Goal: Task Accomplishment & Management: Manage account settings

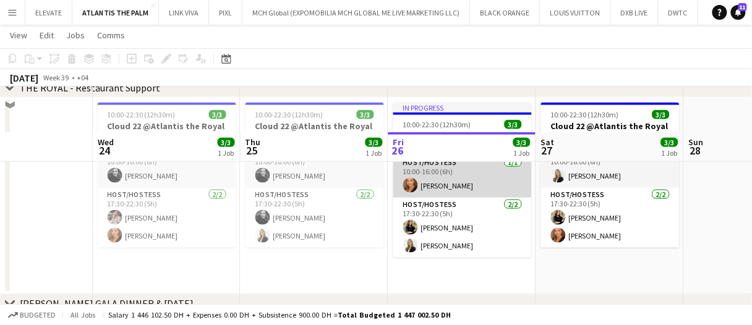
scroll to position [309, 0]
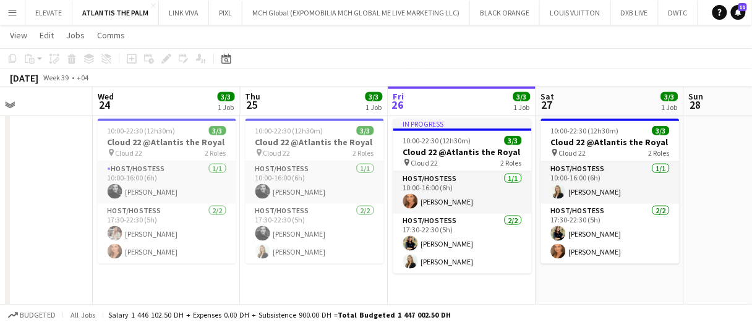
click at [434, 71] on div "September 2025 Week 39 • +04" at bounding box center [376, 77] width 752 height 17
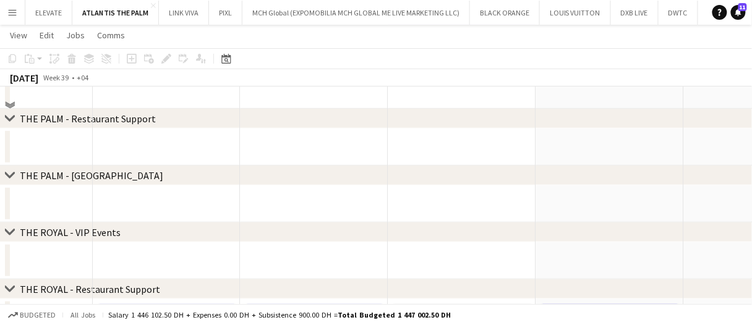
scroll to position [0, 0]
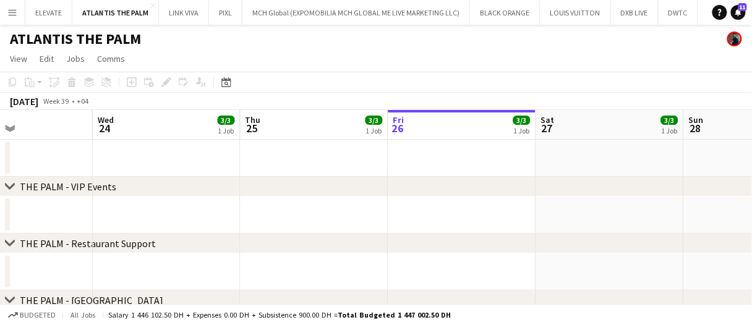
click at [165, 95] on div "September 2025 Week 39 • +04" at bounding box center [376, 101] width 752 height 17
drag, startPoint x: 165, startPoint y: 95, endPoint x: 152, endPoint y: 97, distance: 12.4
click at [152, 97] on div "September 2025 Week 39 • +04" at bounding box center [376, 101] width 752 height 17
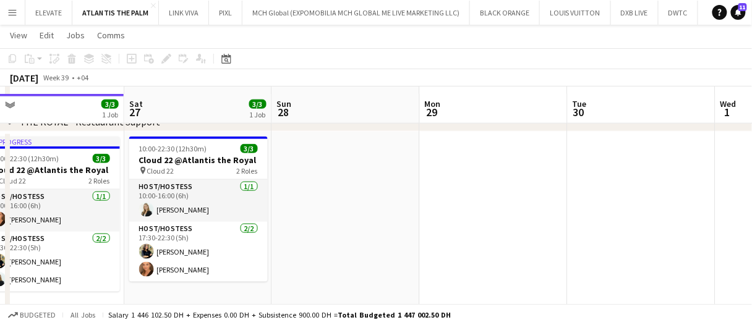
scroll to position [309, 0]
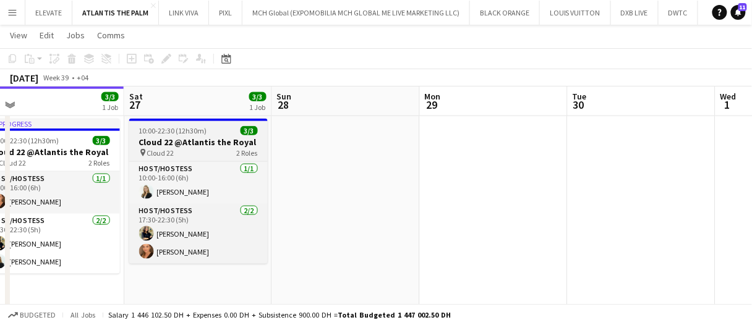
click at [216, 139] on h3 "Cloud 22 @Atlantis the Royal" at bounding box center [198, 142] width 139 height 11
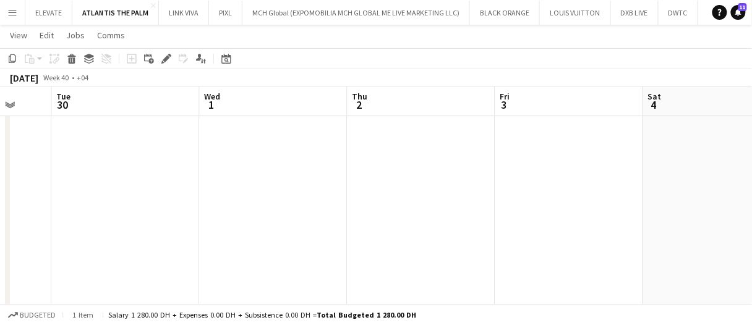
drag, startPoint x: 254, startPoint y: 212, endPoint x: 375, endPoint y: 204, distance: 120.9
click at [255, 212] on app-date-cell at bounding box center [274, 212] width 148 height 197
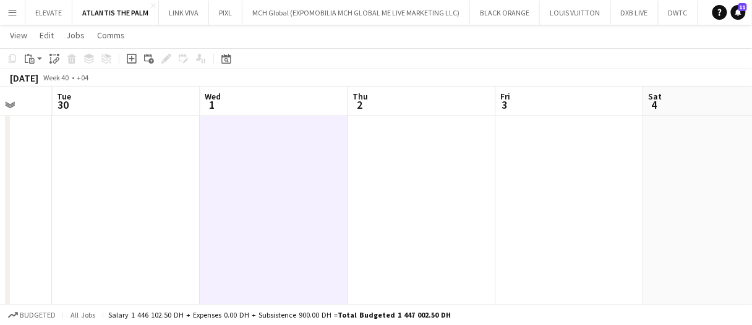
click at [400, 200] on app-date-cell at bounding box center [422, 212] width 148 height 197
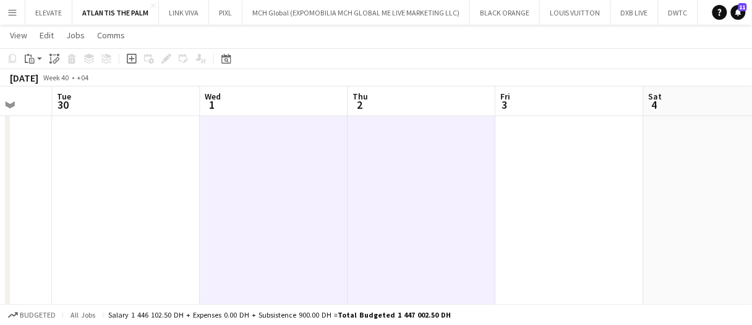
drag, startPoint x: 517, startPoint y: 189, endPoint x: 661, endPoint y: 176, distance: 145.3
click at [519, 189] on app-date-cell at bounding box center [570, 212] width 148 height 197
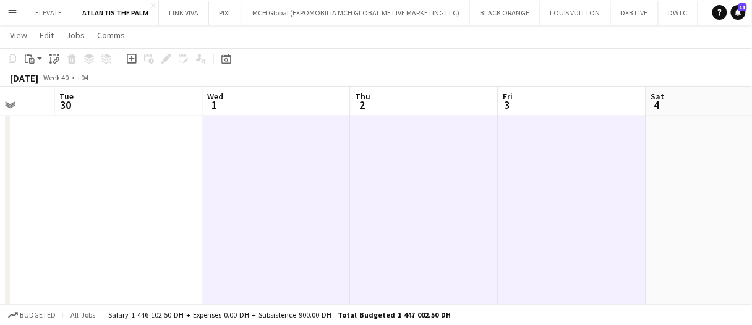
click at [665, 176] on app-date-cell at bounding box center [721, 212] width 148 height 197
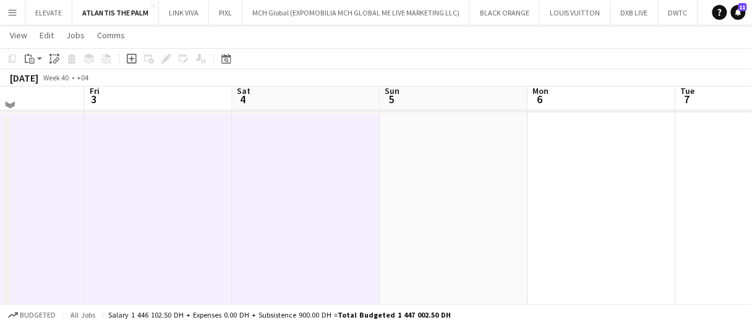
scroll to position [186, 0]
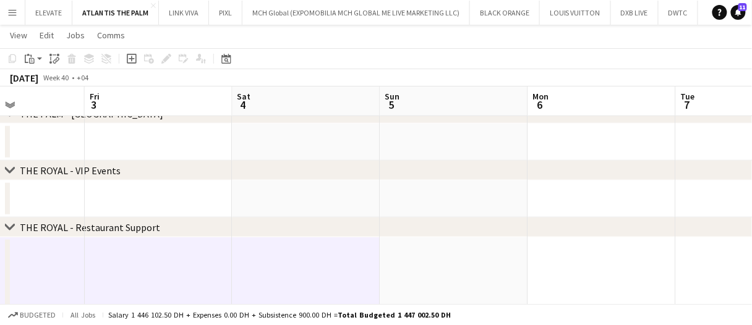
drag, startPoint x: 306, startPoint y: 201, endPoint x: 283, endPoint y: 204, distance: 23.1
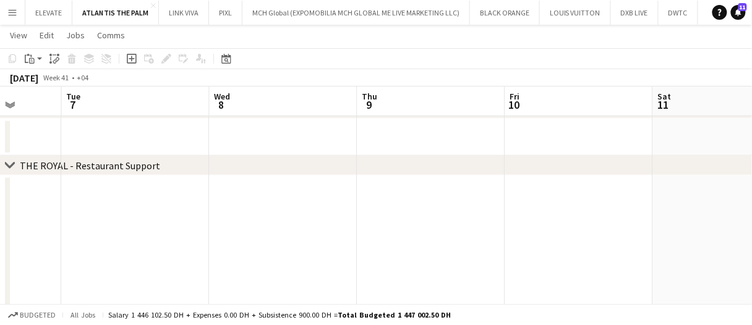
scroll to position [0, 601]
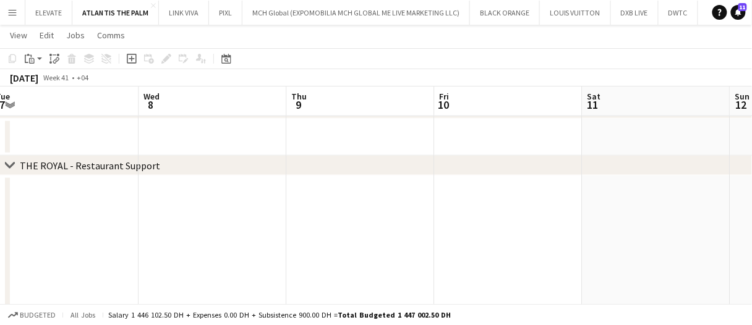
click at [243, 213] on app-date-cell at bounding box center [213, 274] width 148 height 197
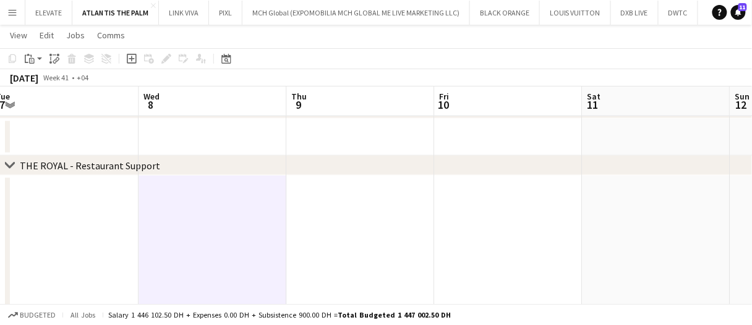
drag, startPoint x: 356, startPoint y: 228, endPoint x: 402, endPoint y: 228, distance: 45.8
click at [356, 228] on app-date-cell at bounding box center [360, 274] width 148 height 197
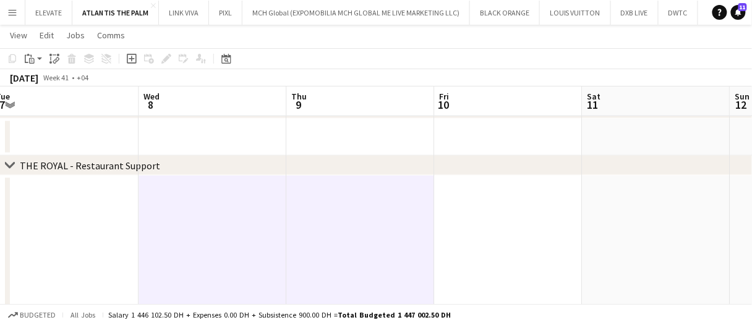
click at [497, 229] on app-date-cell at bounding box center [508, 274] width 148 height 197
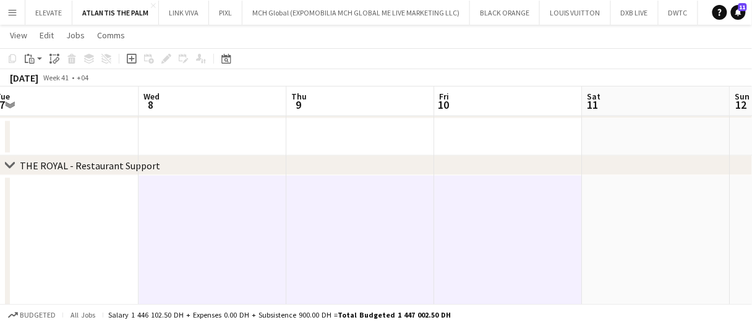
click at [632, 230] on app-date-cell at bounding box center [656, 274] width 148 height 197
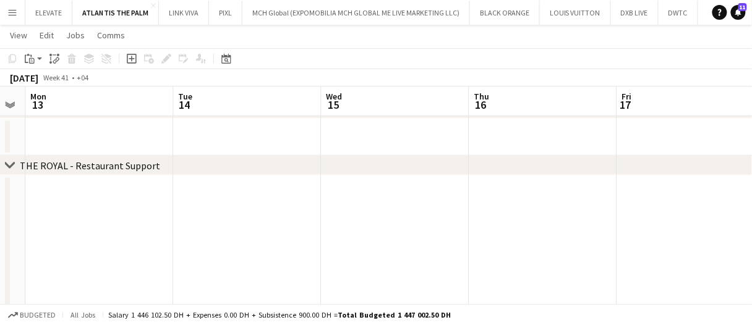
scroll to position [0, 591]
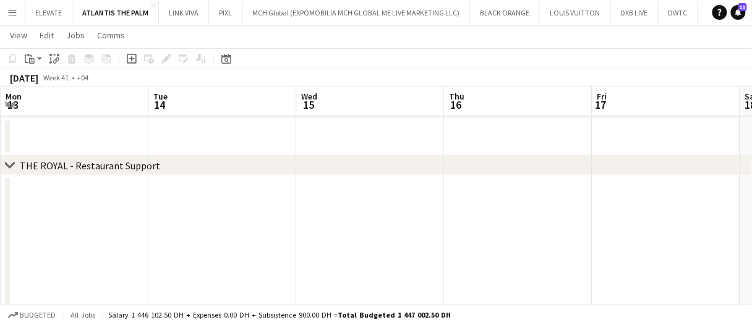
drag, startPoint x: 397, startPoint y: 249, endPoint x: 457, endPoint y: 251, distance: 60.7
click at [397, 249] on app-date-cell at bounding box center [370, 274] width 148 height 197
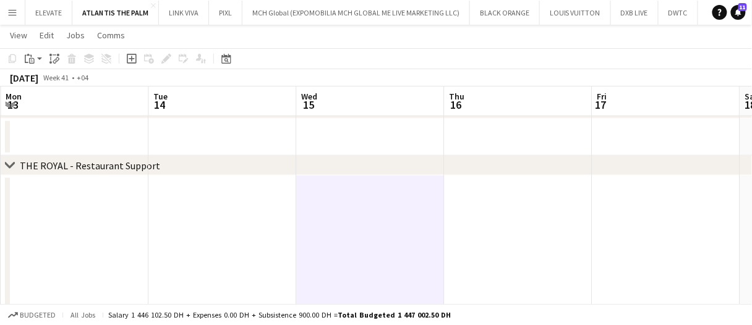
click at [484, 251] on app-date-cell at bounding box center [518, 274] width 148 height 197
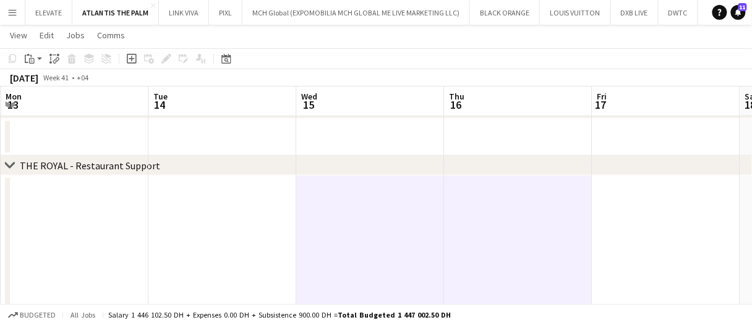
click at [634, 249] on app-date-cell at bounding box center [666, 274] width 148 height 197
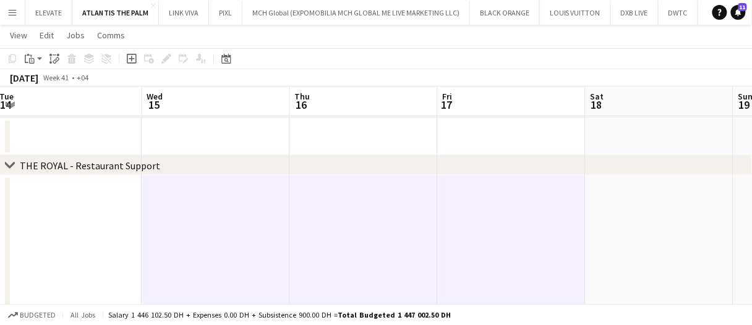
scroll to position [0, 514]
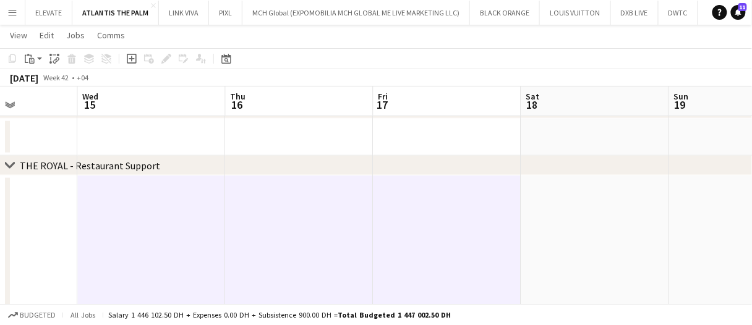
click at [572, 216] on app-date-cell at bounding box center [596, 274] width 148 height 197
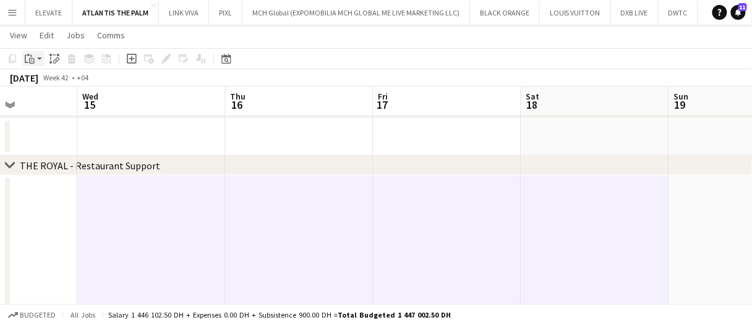
click at [33, 61] on icon at bounding box center [32, 61] width 6 height 6
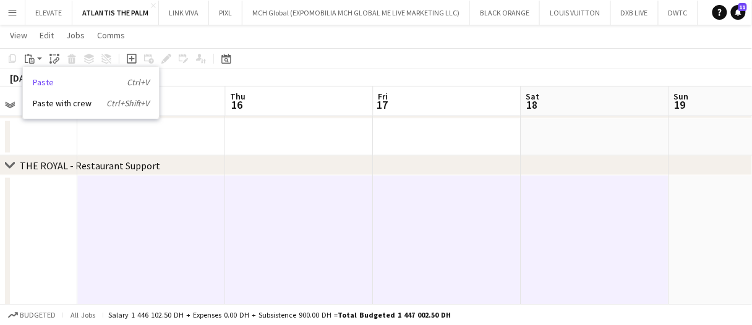
click at [61, 83] on link "Paste Ctrl+V" at bounding box center [91, 82] width 116 height 11
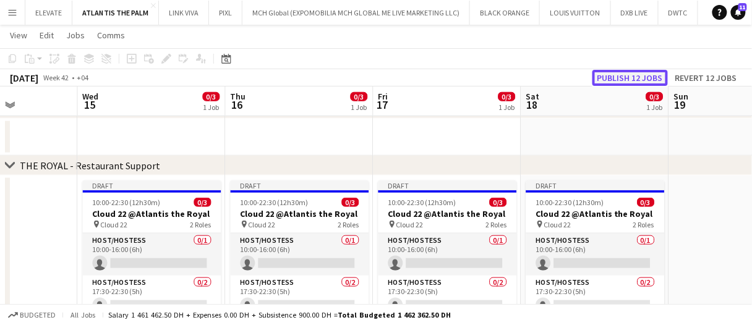
click at [639, 82] on button "Publish 12 jobs" at bounding box center [630, 78] width 75 height 16
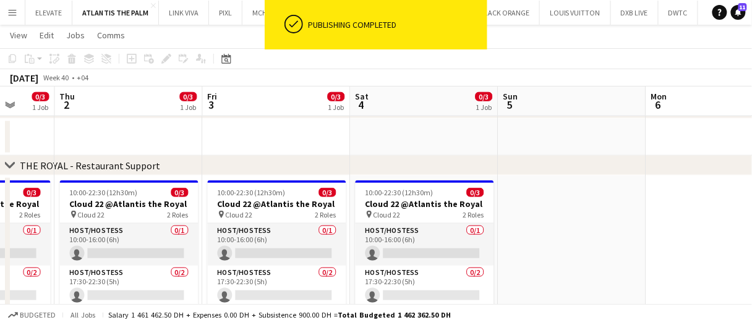
drag, startPoint x: 370, startPoint y: 137, endPoint x: 353, endPoint y: 132, distance: 17.9
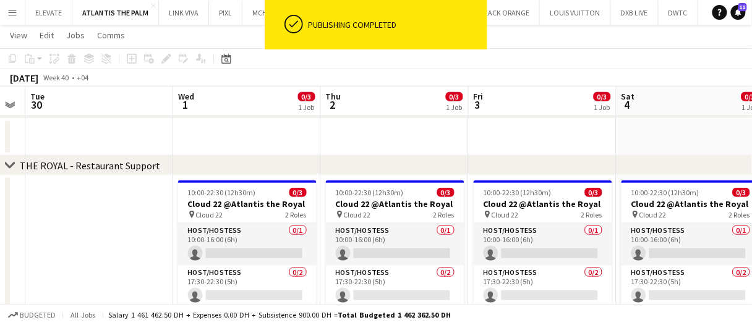
scroll to position [0, 255]
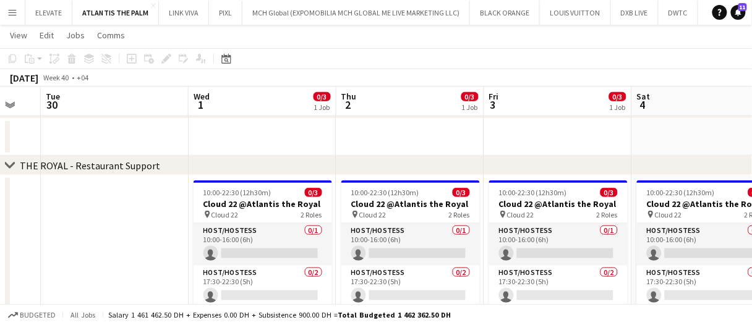
drag, startPoint x: 262, startPoint y: 144, endPoint x: 324, endPoint y: 137, distance: 62.2
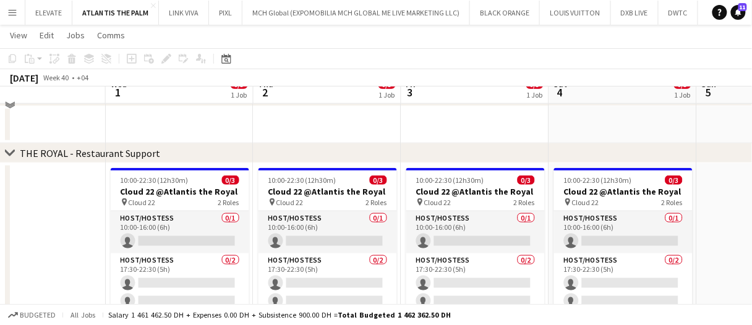
scroll to position [248, 0]
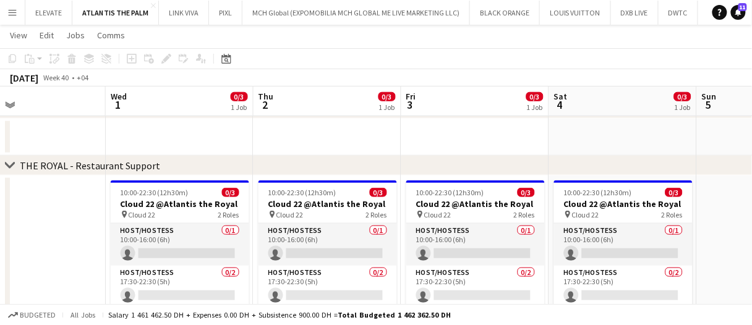
drag, startPoint x: 402, startPoint y: 139, endPoint x: 165, endPoint y: 173, distance: 239.3
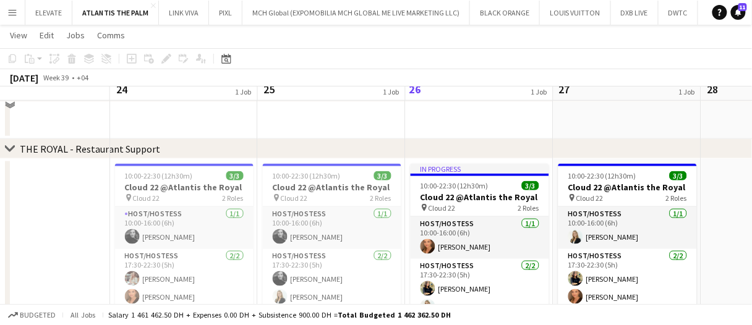
scroll to position [309, 0]
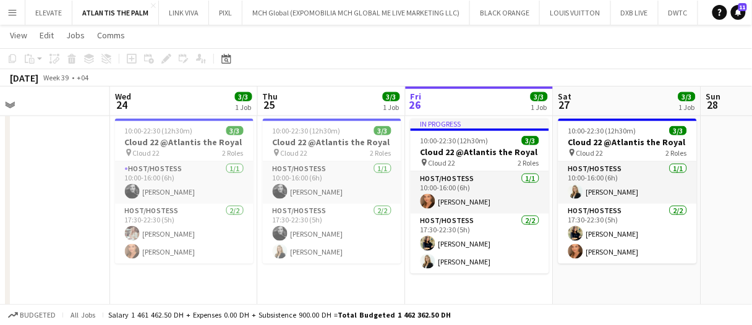
drag, startPoint x: 337, startPoint y: 101, endPoint x: 347, endPoint y: 103, distance: 10.7
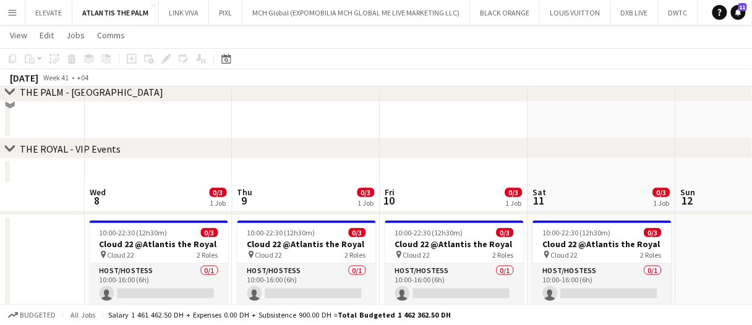
scroll to position [184, 0]
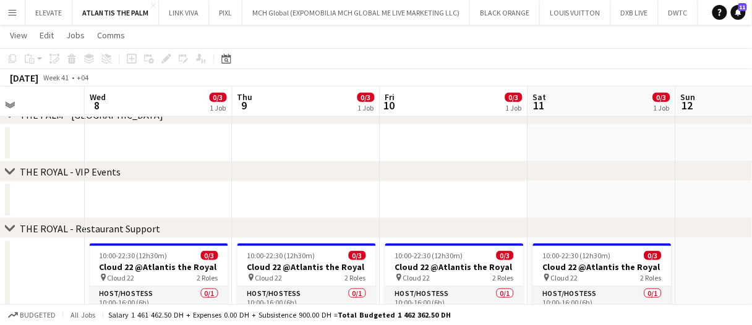
drag, startPoint x: 392, startPoint y: 96, endPoint x: 352, endPoint y: 91, distance: 39.9
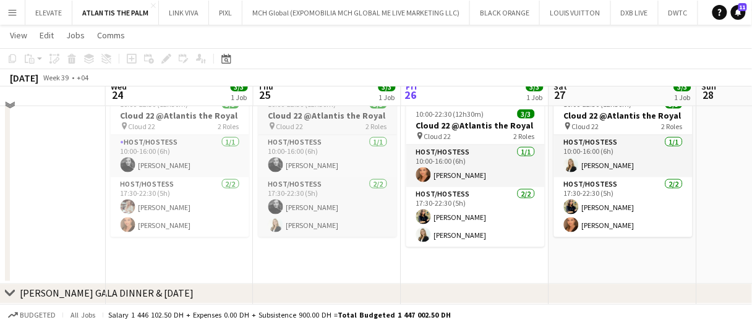
scroll to position [274, 0]
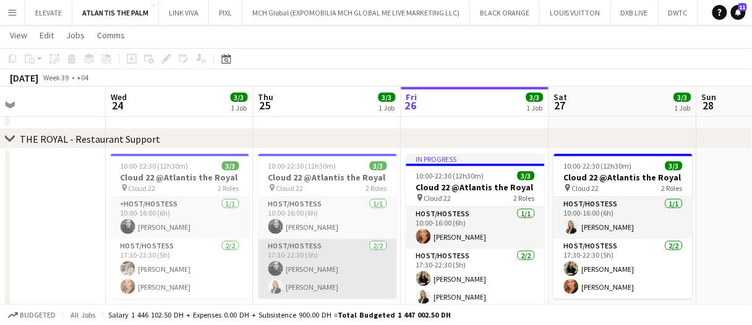
click at [335, 272] on app-card-role "Host/Hostess 2/2 17:30-22:30 (5h) Barbara Szep Lorna Gambarotto" at bounding box center [328, 269] width 139 height 60
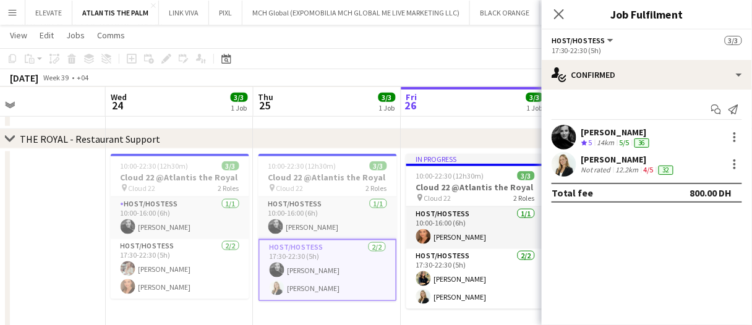
click at [585, 161] on div "[PERSON_NAME]" at bounding box center [629, 159] width 95 height 11
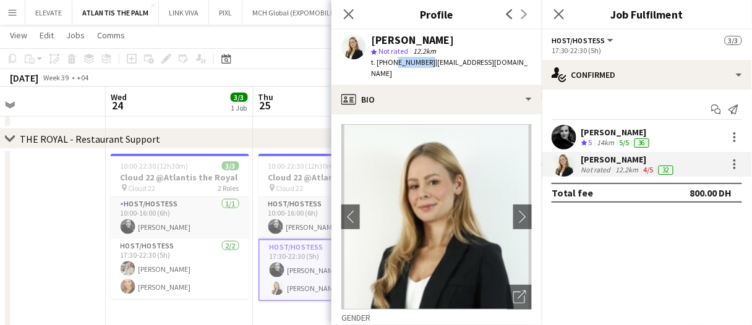
drag, startPoint x: 424, startPoint y: 62, endPoint x: 234, endPoint y: 38, distance: 191.6
click at [392, 64] on span "t. +971585345037" at bounding box center [403, 62] width 64 height 9
copy span "585345037"
click at [97, 235] on app-date-cell at bounding box center [32, 247] width 148 height 197
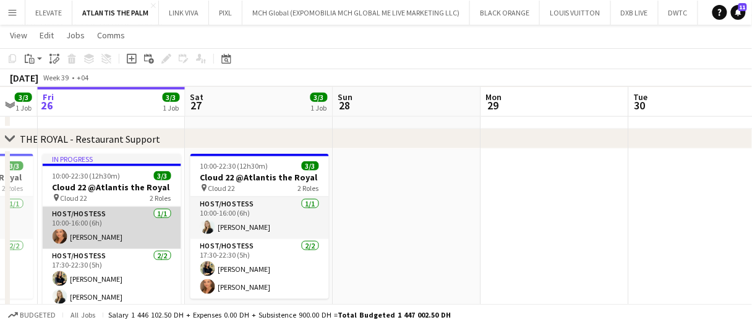
scroll to position [0, 407]
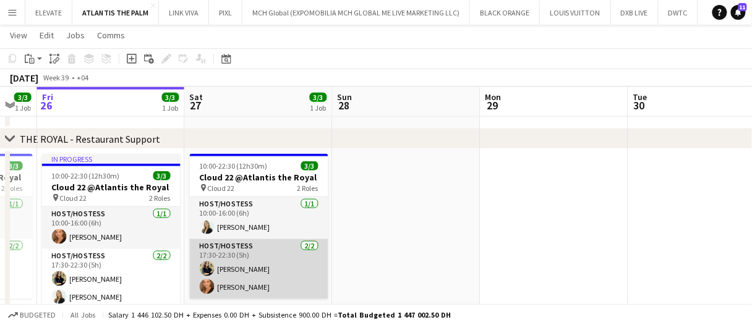
click at [256, 286] on app-card-role "Host/Hostess 2/2 17:30-22:30 (5h) maria margherita Maryna Demchenko" at bounding box center [259, 269] width 139 height 60
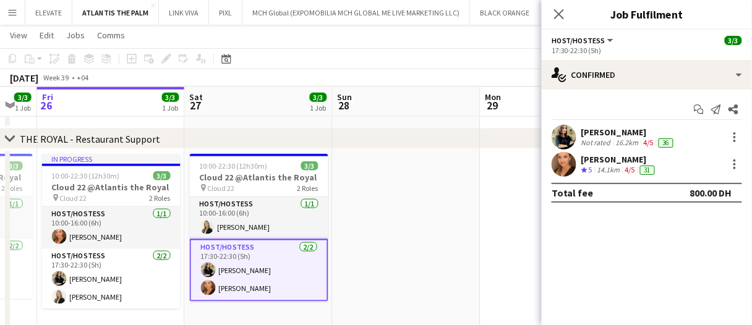
click at [644, 111] on div "Start chat Send notification Share" at bounding box center [647, 110] width 191 height 20
click at [627, 144] on div "16.2km" at bounding box center [628, 143] width 28 height 10
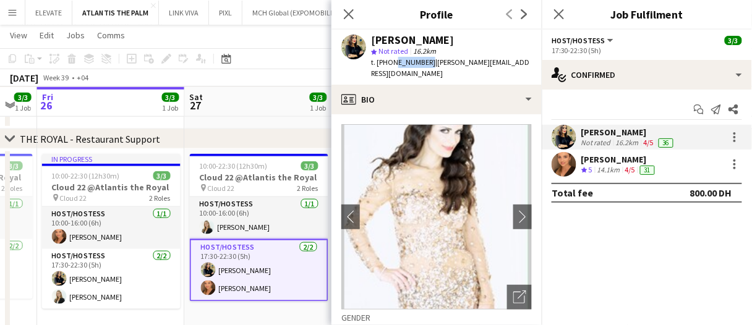
drag, startPoint x: 424, startPoint y: 62, endPoint x: 392, endPoint y: 62, distance: 32.8
click at [392, 62] on span "t. +971505098448" at bounding box center [403, 62] width 64 height 9
copy span "505098448"
click at [252, 105] on app-board-header-date "Sat 27 3/3 1 Job" at bounding box center [259, 102] width 148 height 30
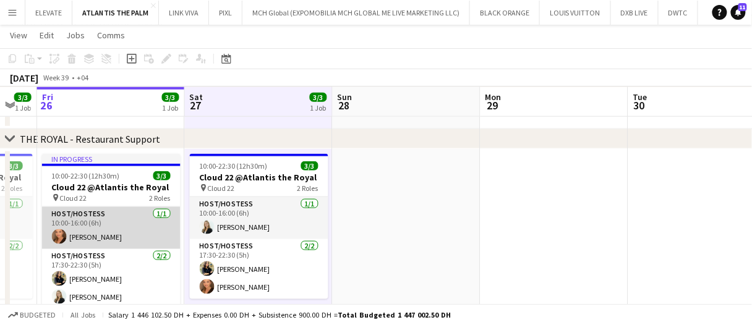
click at [140, 218] on app-card-role "Host/Hostess 1/1 10:00-16:00 (6h) Maryna Demchenko" at bounding box center [111, 228] width 139 height 42
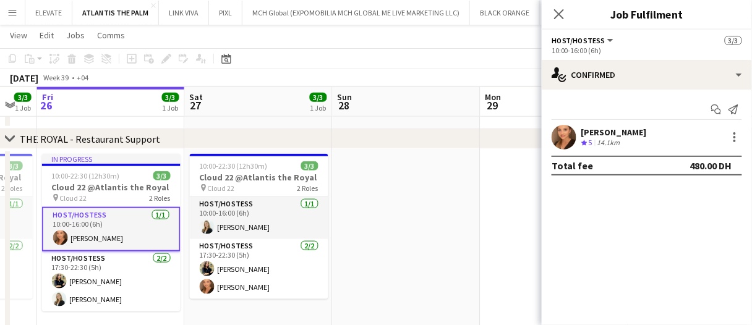
drag, startPoint x: 637, startPoint y: 150, endPoint x: 525, endPoint y: 138, distance: 112.7
click at [637, 150] on app-confirmed-crew "Maryna Demchenko Crew rating 5 14.1km Total fee 480.00 DH" at bounding box center [647, 150] width 210 height 51
click at [608, 134] on div "[PERSON_NAME]" at bounding box center [615, 132] width 66 height 11
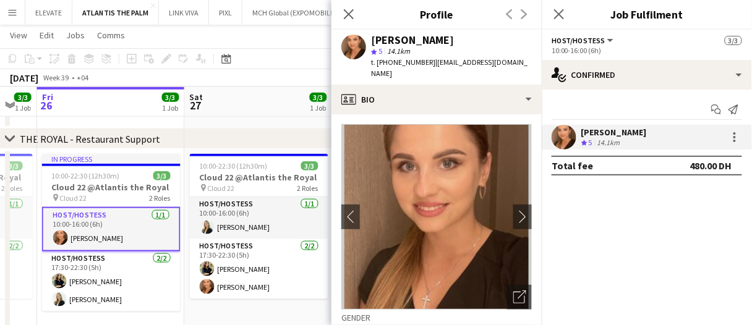
drag, startPoint x: 426, startPoint y: 62, endPoint x: 392, endPoint y: 64, distance: 34.7
click at [392, 64] on div "t. +971551269060 | marina.demchenko9@gmail.com" at bounding box center [451, 68] width 161 height 22
copy span "551269060"
click at [260, 87] on app-board-header-date "Sat 27 3/3 1 Job" at bounding box center [259, 102] width 148 height 30
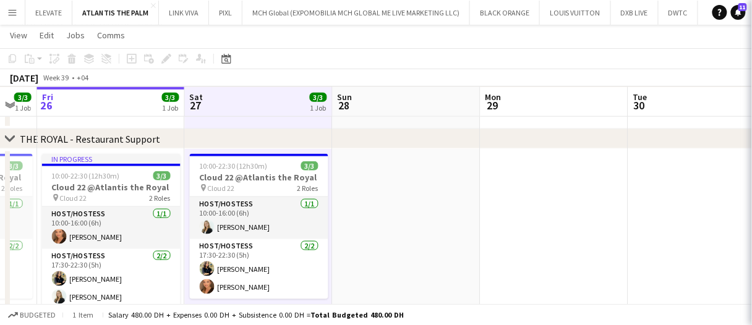
drag, startPoint x: 249, startPoint y: 108, endPoint x: 379, endPoint y: 93, distance: 131.4
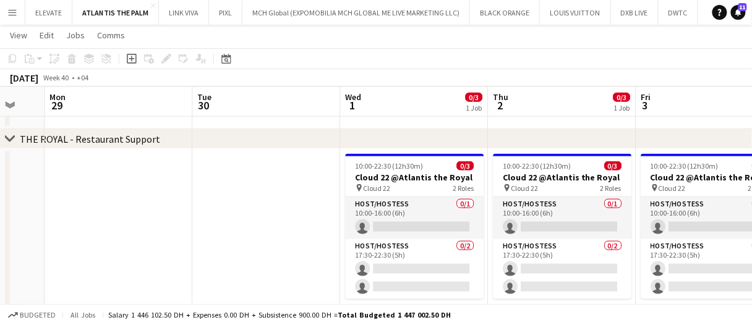
scroll to position [0, 342]
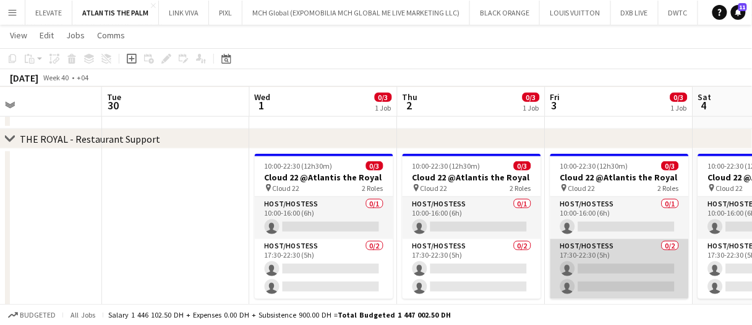
click at [615, 269] on app-card-role "Host/Hostess 0/2 17:30-22:30 (5h) single-neutral-actions single-neutral-actions" at bounding box center [620, 269] width 139 height 60
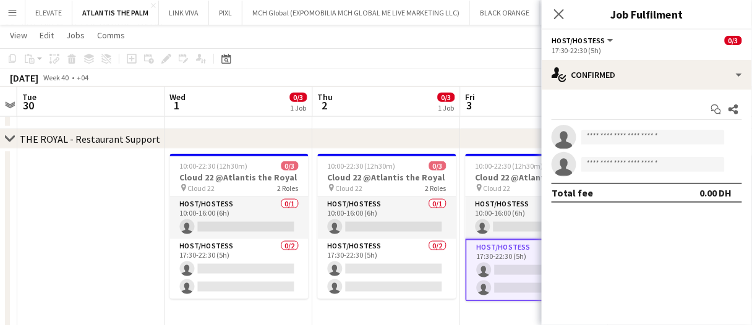
scroll to position [0, 441]
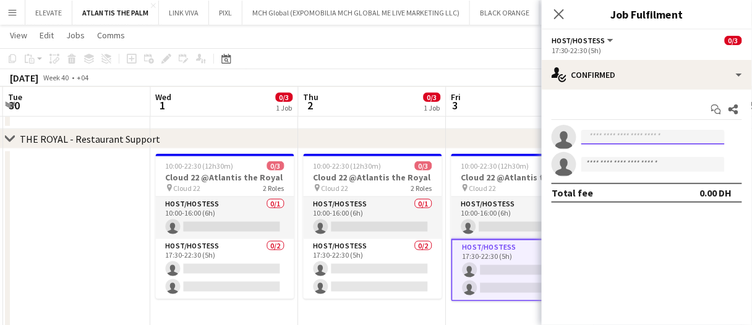
click at [609, 134] on input at bounding box center [654, 137] width 144 height 15
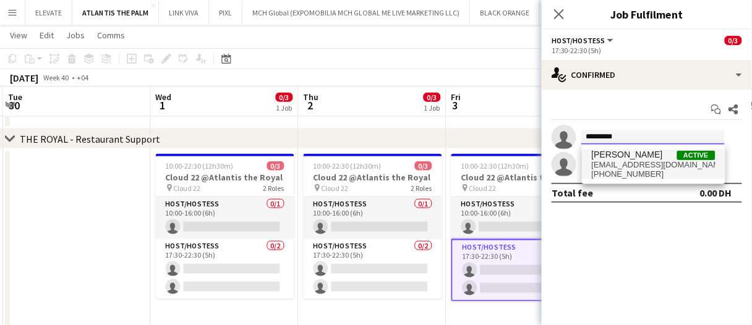
type input "*********"
click at [644, 165] on span "twinsculture@gmail.com" at bounding box center [654, 165] width 124 height 10
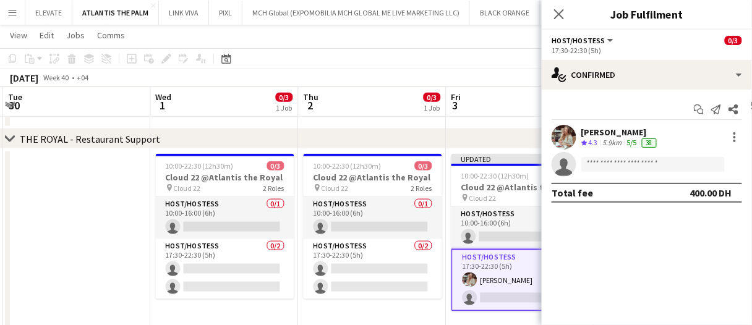
click at [484, 107] on app-board-header-date "Fri 3 1/3 1 Job" at bounding box center [521, 102] width 148 height 30
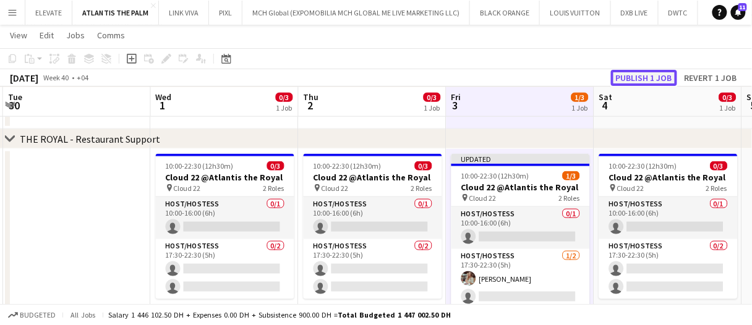
click at [642, 80] on button "Publish 1 job" at bounding box center [644, 78] width 66 height 16
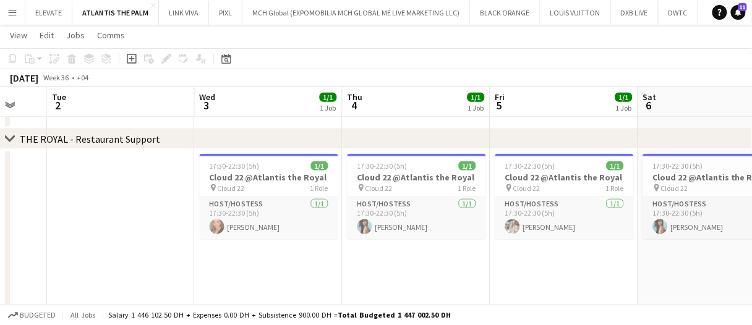
scroll to position [0, 430]
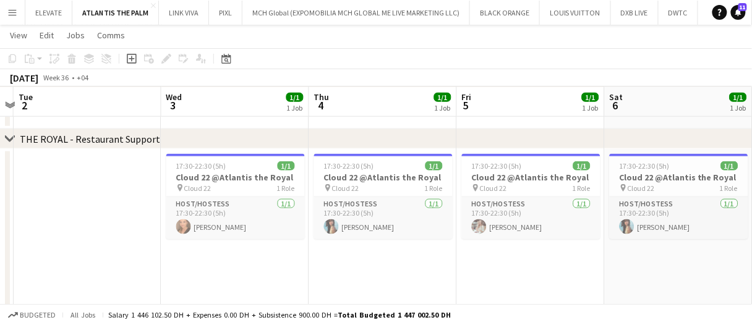
drag, startPoint x: 691, startPoint y: 271, endPoint x: 590, endPoint y: 282, distance: 101.4
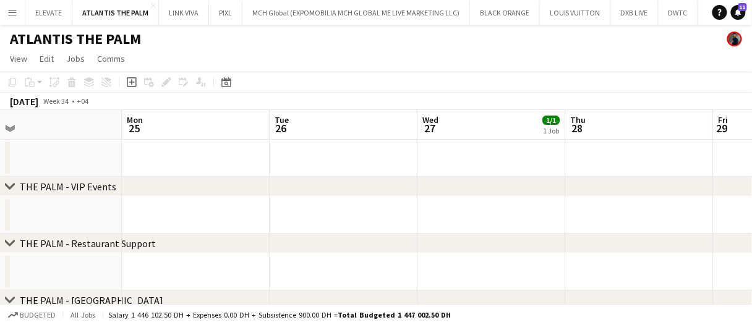
scroll to position [0, 382]
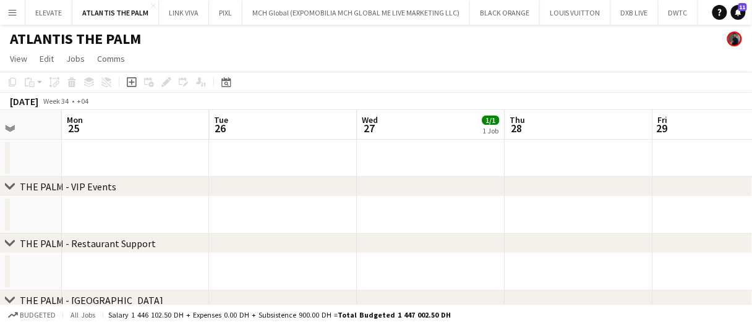
click at [236, 81] on div "Date picker SEP 2025 SEP 2025 Monday M Tuesday T Wednesday W Thursday T Friday …" at bounding box center [223, 82] width 28 height 15
click at [233, 80] on div "Date picker" at bounding box center [226, 82] width 15 height 15
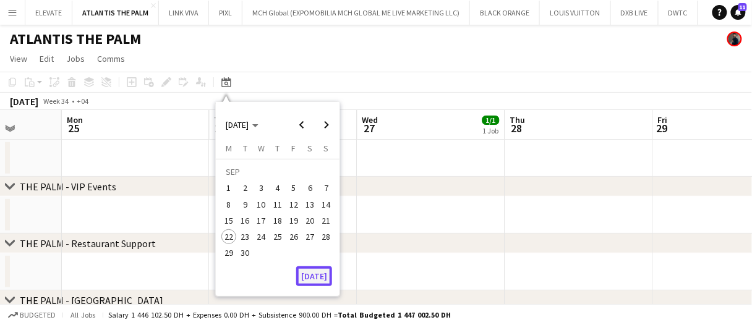
click at [314, 276] on button "[DATE]" at bounding box center [314, 277] width 36 height 20
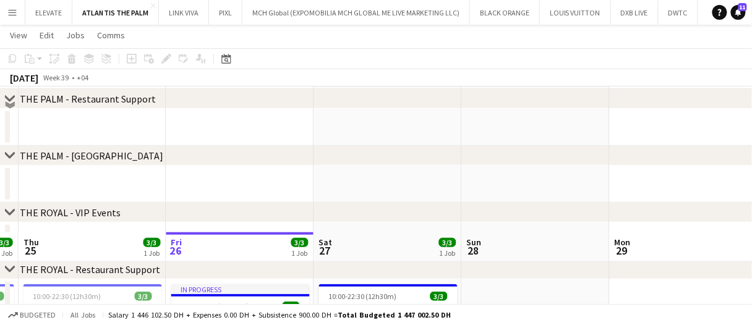
scroll to position [309, 0]
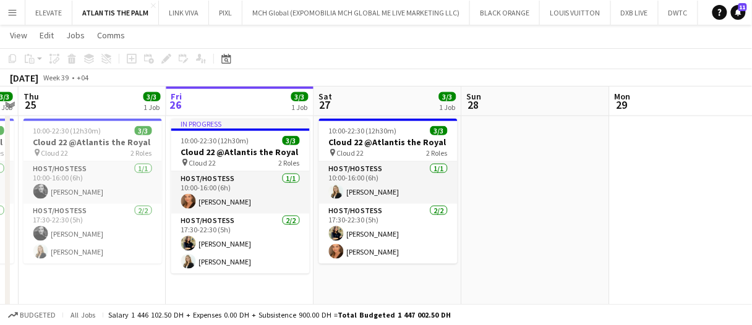
click at [360, 276] on app-date-cell "10:00-22:30 (12h30m) 3/3 Cloud 22 @Atlantis the Royal pin Cloud 22 2 Roles Host…" at bounding box center [388, 238] width 148 height 248
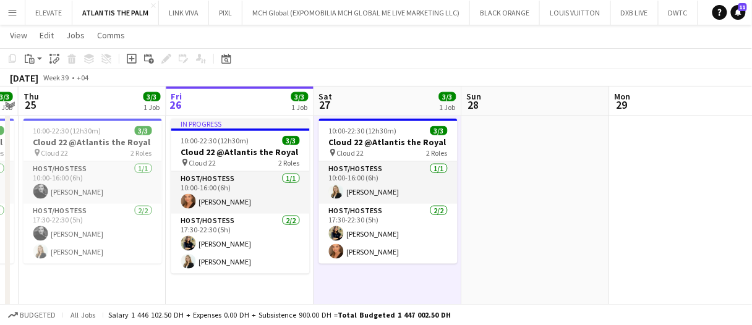
scroll to position [0, 424]
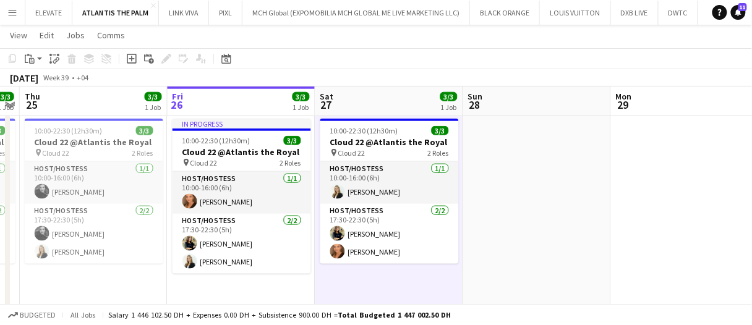
click at [360, 279] on app-date-cell "10:00-22:30 (12h30m) 3/3 Cloud 22 @Atlantis the Royal pin Cloud 22 2 Roles Host…" at bounding box center [390, 238] width 148 height 248
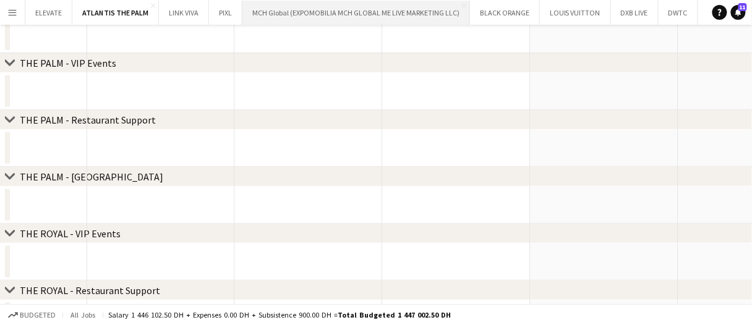
scroll to position [0, 0]
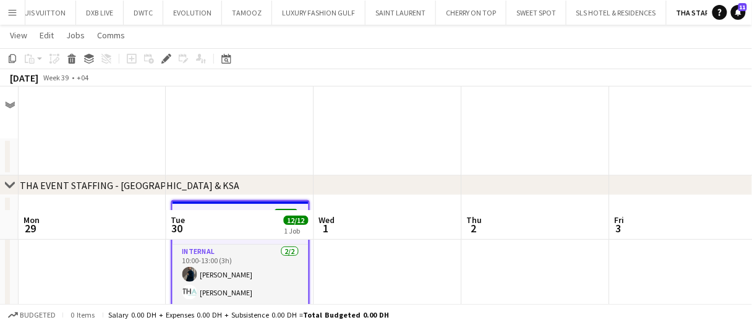
scroll to position [124, 0]
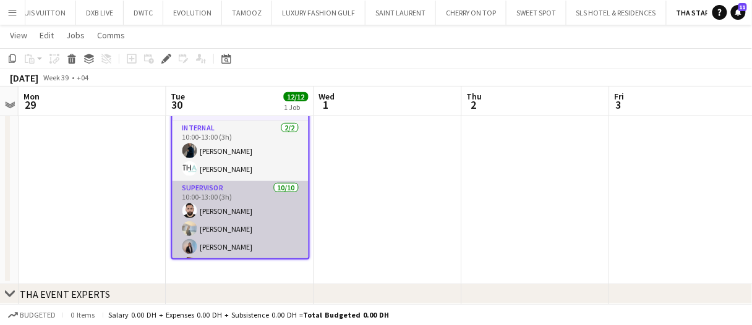
click at [261, 227] on app-card-role "Supervisor 10/10 10:00-13:00 (3h) Moustafa Hamada Daria Burdiuk Marina Paez Wae…" at bounding box center [241, 283] width 136 height 204
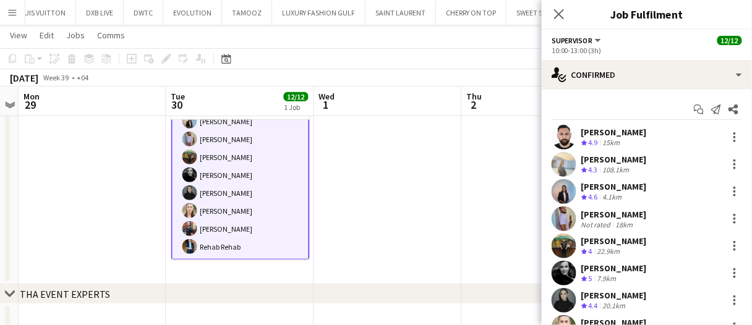
scroll to position [0, 0]
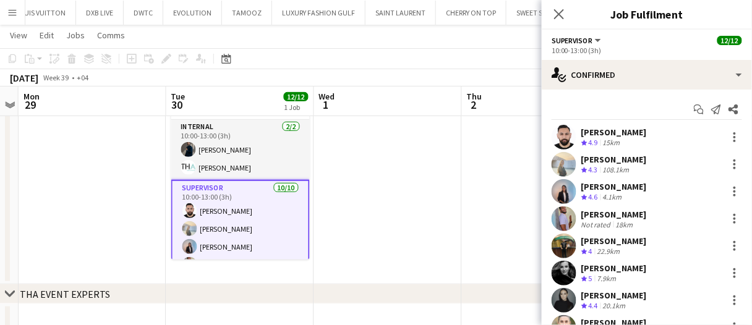
click at [624, 127] on div "Moustafa Hamada" at bounding box center [615, 132] width 66 height 11
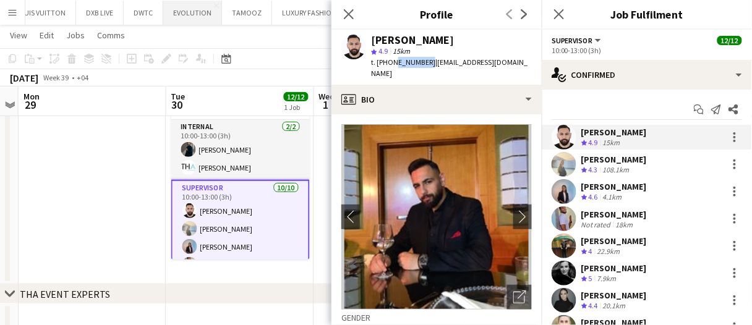
drag, startPoint x: 424, startPoint y: 63, endPoint x: 206, endPoint y: 0, distance: 226.8
click at [391, 63] on span "t. +971561541612" at bounding box center [403, 62] width 64 height 9
copy span "561541612"
click at [608, 154] on div "Daria Burdiuk" at bounding box center [615, 159] width 66 height 11
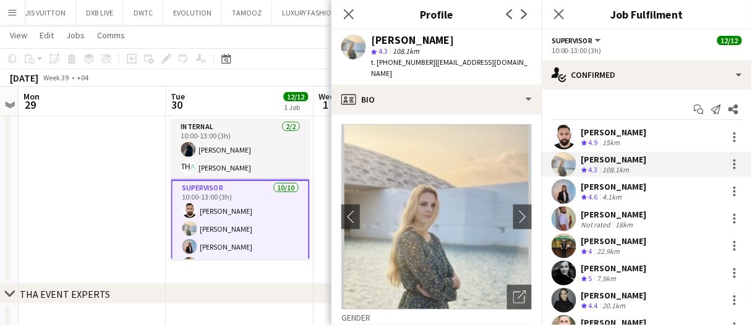
drag, startPoint x: 433, startPoint y: 65, endPoint x: 400, endPoint y: 68, distance: 33.6
click at [400, 68] on div "Daria Burdiuk star 4.3 108.1km t. +00971567174800 | yozhinka1227@gmail.com" at bounding box center [437, 57] width 210 height 55
copy span "567174800"
drag, startPoint x: 644, startPoint y: 191, endPoint x: 456, endPoint y: 132, distance: 197.1
click at [643, 191] on div "Marina Paez Crew rating 4.6 4.1km" at bounding box center [647, 191] width 210 height 25
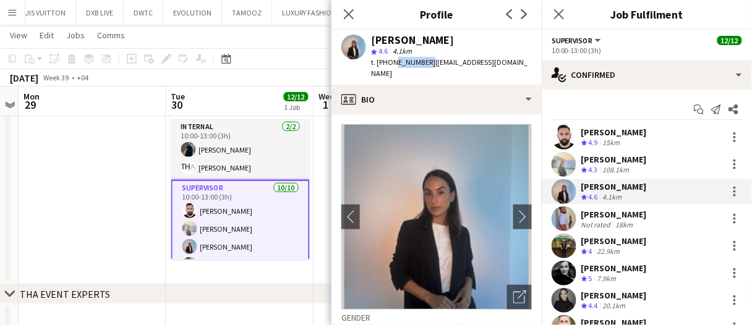
drag, startPoint x: 425, startPoint y: 63, endPoint x: 394, endPoint y: 69, distance: 31.4
click at [394, 69] on div "Marina Paez star 4.6 4.1km t. +971558340541 | marinapaezruiz@gmail.com" at bounding box center [437, 57] width 210 height 55
copy span "558340541"
click at [623, 217] on div "Wael Itani" at bounding box center [615, 214] width 66 height 11
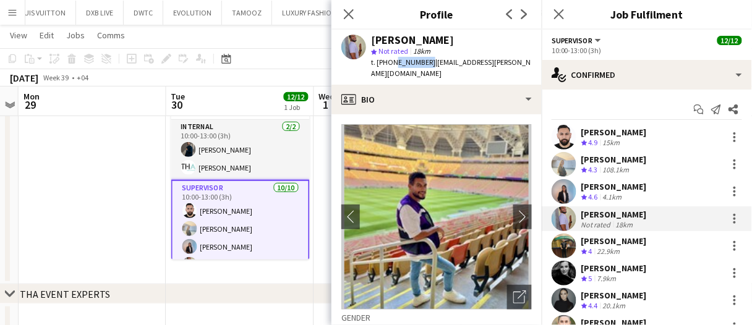
drag, startPoint x: 425, startPoint y: 64, endPoint x: 393, endPoint y: 69, distance: 32.5
click at [393, 69] on div "Wael Itani star Not rated 18km t. +971509001999 | wael.jitani@gmail.com" at bounding box center [437, 57] width 210 height 55
copy span "509001999"
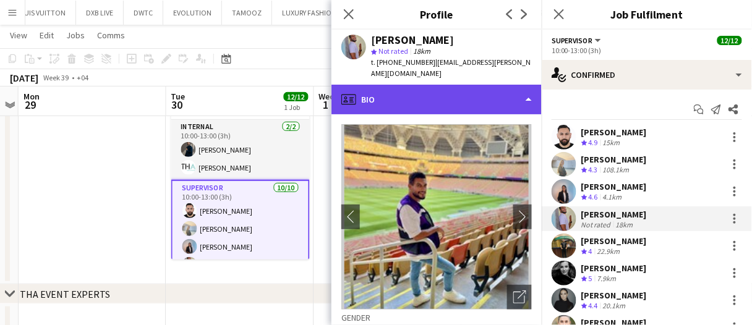
click at [455, 96] on div "profile Bio" at bounding box center [437, 100] width 210 height 30
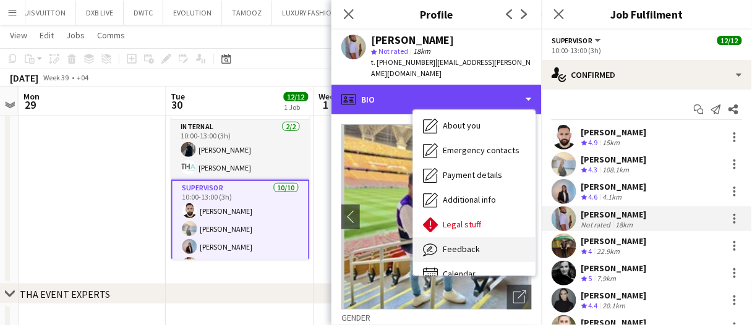
scroll to position [66, 0]
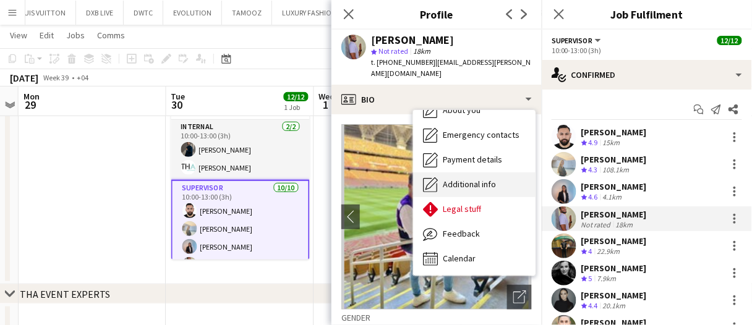
click at [488, 179] on span "Additional info" at bounding box center [469, 184] width 53 height 11
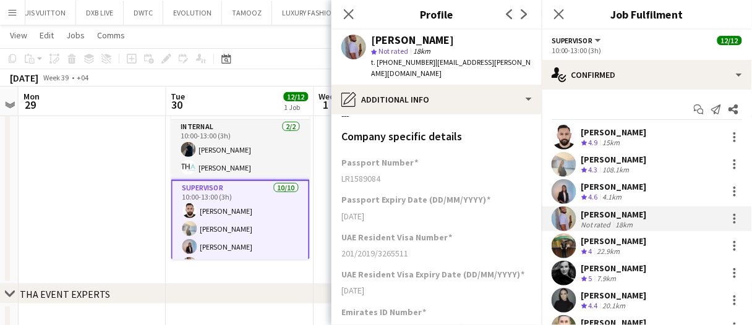
scroll to position [219, 0]
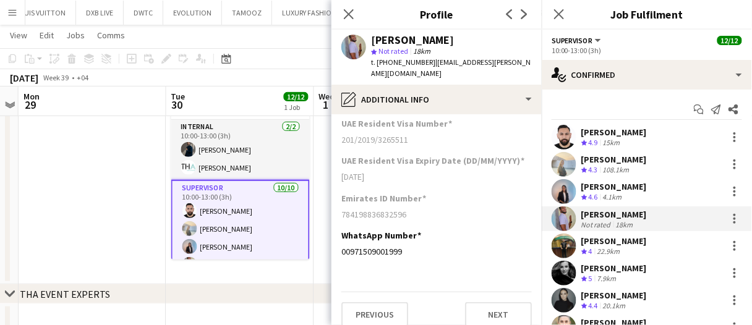
click at [598, 241] on div "Moemen Ahmed" at bounding box center [615, 241] width 66 height 11
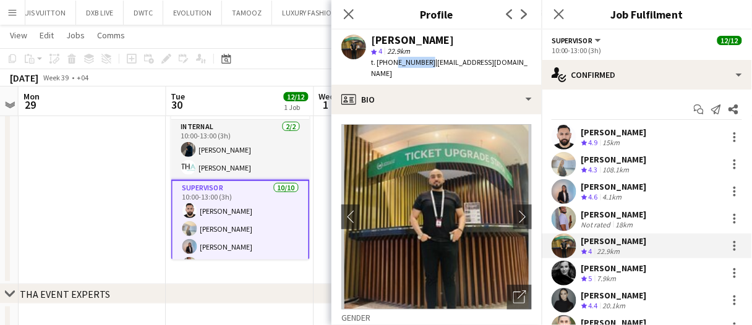
drag, startPoint x: 425, startPoint y: 63, endPoint x: 388, endPoint y: 70, distance: 37.7
click at [393, 69] on div "Moemen Ahmed star 4 22.9km t. +971553322915 | moemenelshiekh22@gmail.com" at bounding box center [437, 57] width 210 height 55
click at [587, 261] on div "Barbara Szep Crew rating 5 7.9km" at bounding box center [647, 273] width 210 height 25
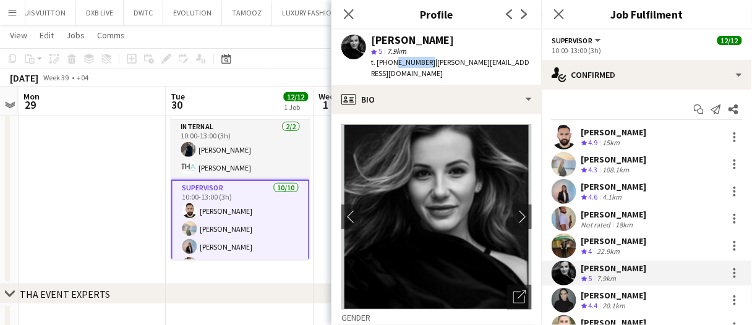
drag, startPoint x: 425, startPoint y: 62, endPoint x: 394, endPoint y: 65, distance: 31.7
click at [394, 65] on span "t. +971503424428" at bounding box center [403, 62] width 64 height 9
copy span "503424428"
drag, startPoint x: 614, startPoint y: 296, endPoint x: 560, endPoint y: 228, distance: 87.3
click at [614, 297] on div "Ghada Butros" at bounding box center [615, 295] width 66 height 11
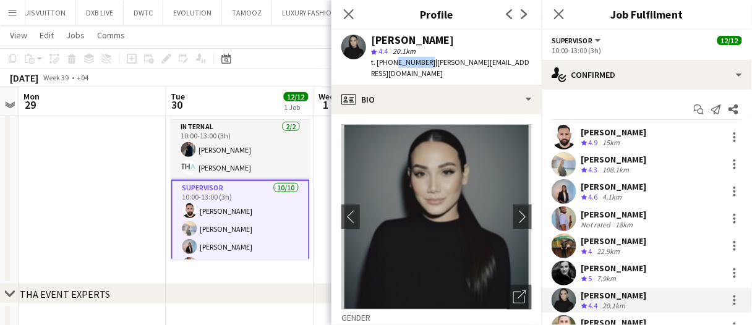
drag, startPoint x: 424, startPoint y: 62, endPoint x: 393, endPoint y: 63, distance: 31.6
click at [393, 63] on span "t. +971506656748" at bounding box center [403, 62] width 64 height 9
copy span "506656748"
click at [511, 219] on img at bounding box center [437, 217] width 191 height 186
click at [514, 211] on app-icon "chevron-right" at bounding box center [523, 216] width 19 height 13
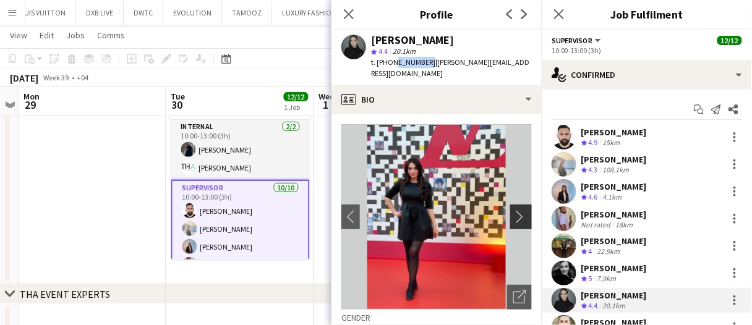
click at [510, 213] on button "chevron-right" at bounding box center [522, 217] width 25 height 25
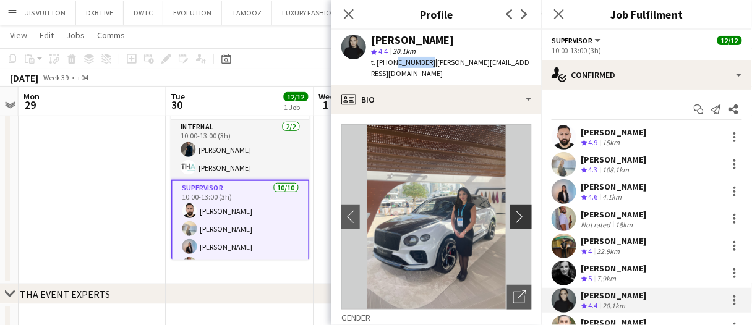
click at [515, 210] on app-icon "chevron-right" at bounding box center [523, 216] width 19 height 13
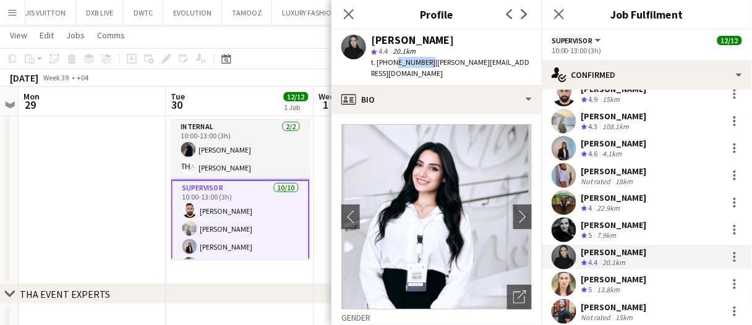
scroll to position [62, 0]
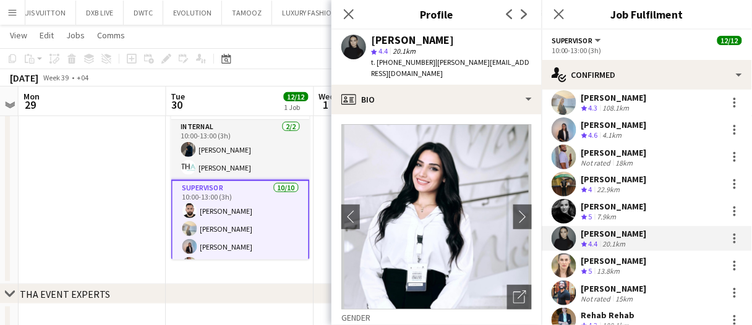
click at [629, 265] on div "Amanda Neme" at bounding box center [615, 261] width 66 height 11
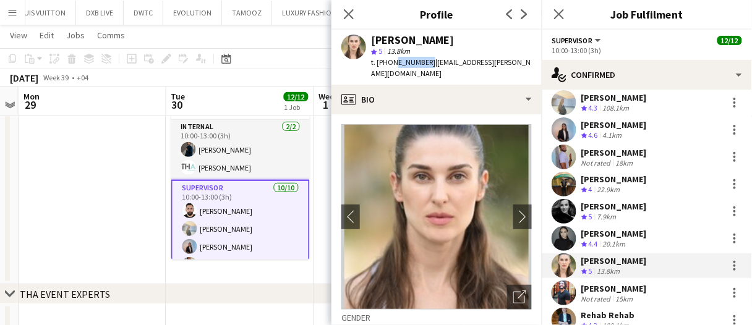
drag, startPoint x: 424, startPoint y: 61, endPoint x: 391, endPoint y: 66, distance: 33.2
click at [391, 66] on span "t. +971564649441" at bounding box center [403, 62] width 64 height 9
copy span "564649441"
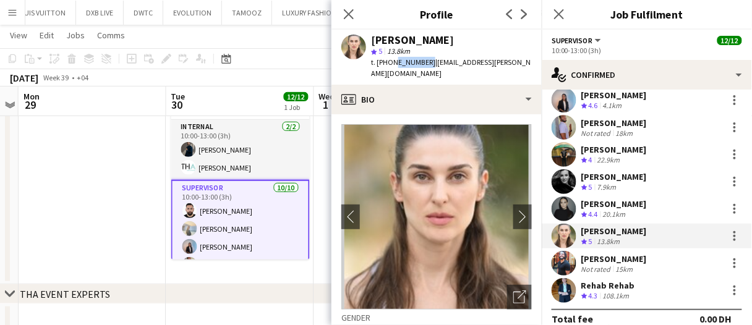
scroll to position [105, 0]
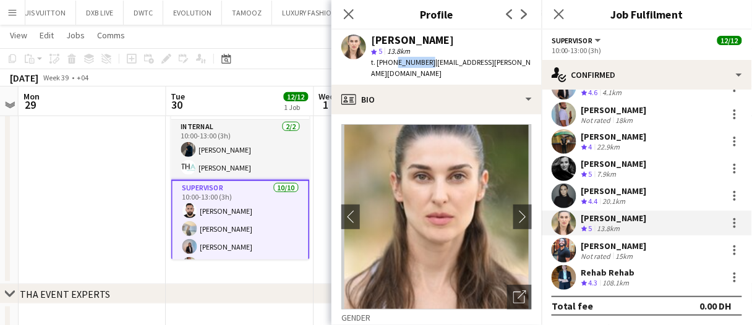
drag, startPoint x: 629, startPoint y: 252, endPoint x: 569, endPoint y: 199, distance: 79.8
click at [630, 252] on div "15km" at bounding box center [625, 256] width 22 height 9
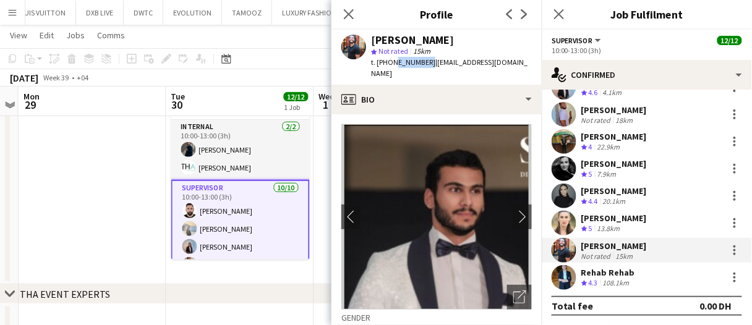
drag, startPoint x: 424, startPoint y: 64, endPoint x: 393, endPoint y: 68, distance: 31.2
click at [393, 68] on div "Sultan Orri star Not rated 15km t. +971562142442 | orrisultan@gmail.com" at bounding box center [437, 57] width 210 height 55
copy span "562142442"
click at [618, 267] on div "Rehab Rehab" at bounding box center [609, 272] width 54 height 11
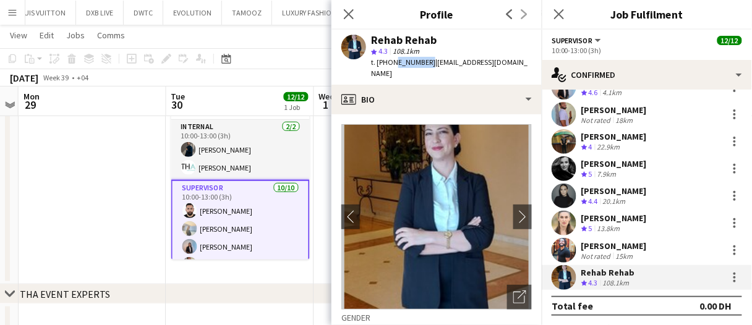
drag, startPoint x: 425, startPoint y: 62, endPoint x: 393, endPoint y: 65, distance: 32.3
click at [393, 65] on span "t. +971551665983" at bounding box center [403, 62] width 64 height 9
copy span "551665983"
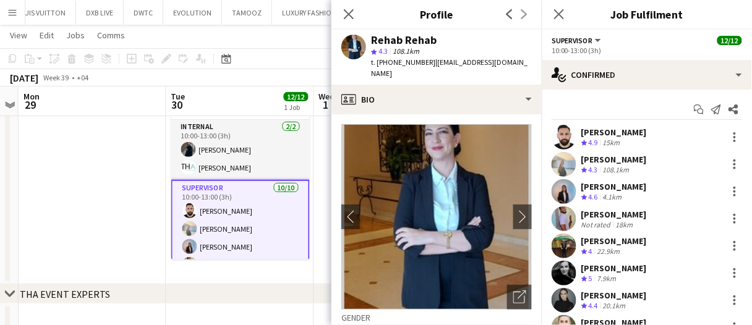
click at [607, 220] on div "Not rated" at bounding box center [598, 224] width 32 height 9
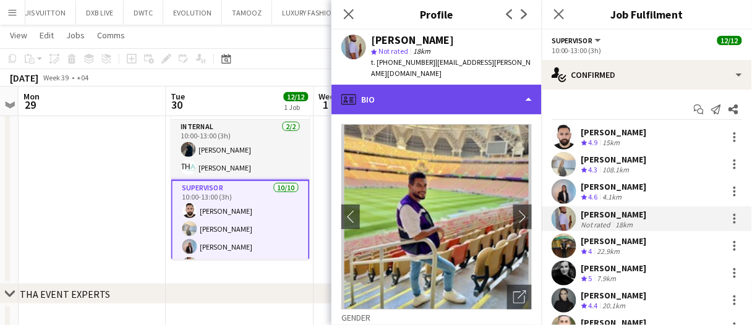
click at [428, 90] on div "profile Bio" at bounding box center [437, 100] width 210 height 30
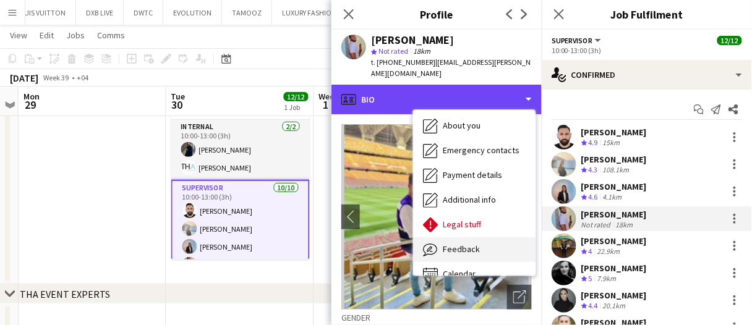
scroll to position [66, 0]
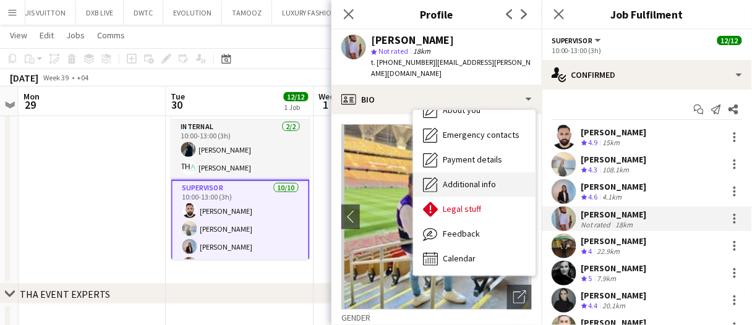
click at [496, 179] on span "Additional info" at bounding box center [469, 184] width 53 height 11
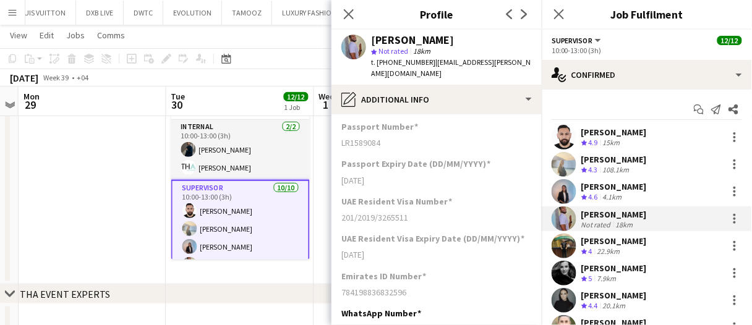
scroll to position [219, 0]
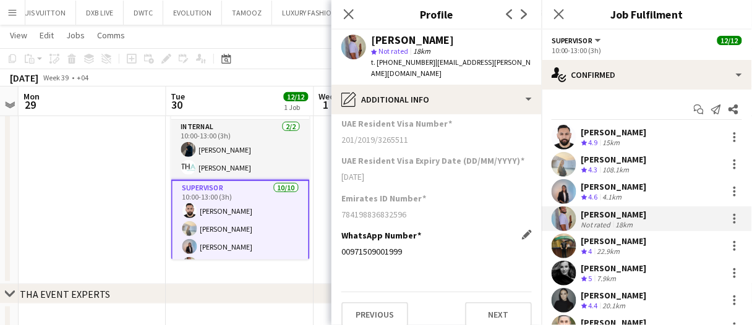
drag, startPoint x: 407, startPoint y: 243, endPoint x: 363, endPoint y: 241, distance: 44.6
click at [363, 246] on div "00971509001999" at bounding box center [437, 251] width 191 height 11
copy div "509001999"
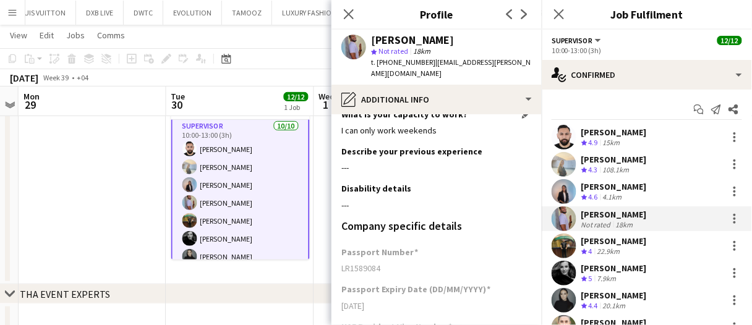
scroll to position [0, 0]
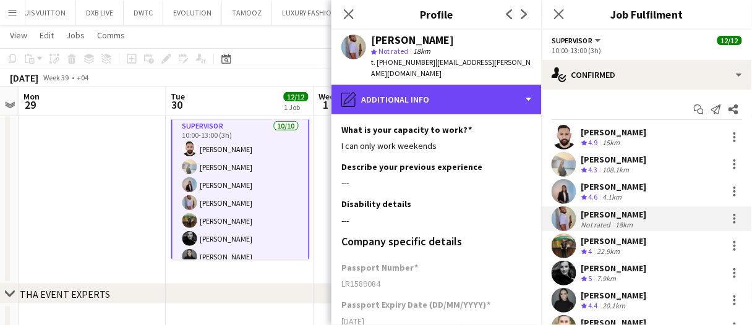
drag, startPoint x: 446, startPoint y: 94, endPoint x: 474, endPoint y: 131, distance: 46.4
click at [446, 94] on div "pencil4 Additional info" at bounding box center [437, 100] width 210 height 30
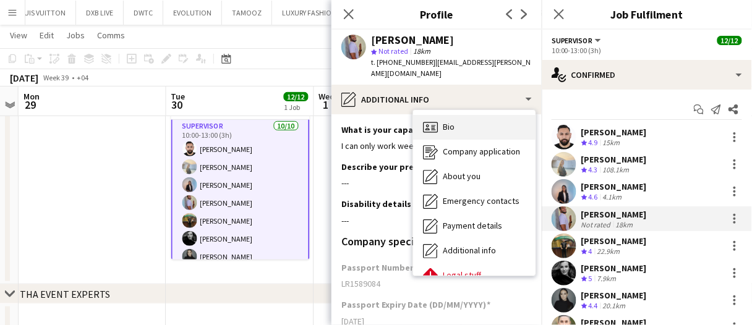
click at [471, 115] on div "Bio Bio" at bounding box center [474, 127] width 123 height 25
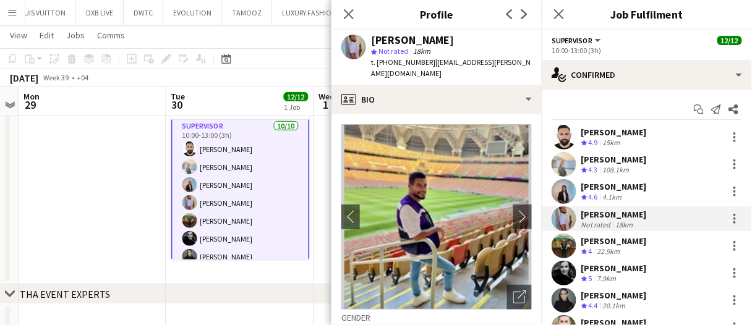
drag, startPoint x: 426, startPoint y: 65, endPoint x: 391, endPoint y: 66, distance: 35.3
click at [391, 66] on div "t. +971509001999 | wael.jitani@gmail.com" at bounding box center [451, 68] width 161 height 22
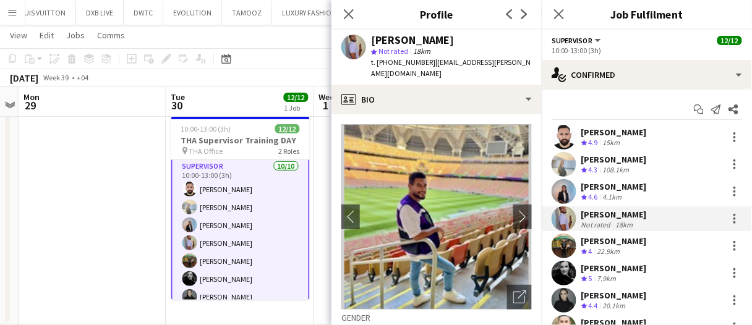
scroll to position [84, 0]
click at [734, 218] on div at bounding box center [735, 219] width 2 height 2
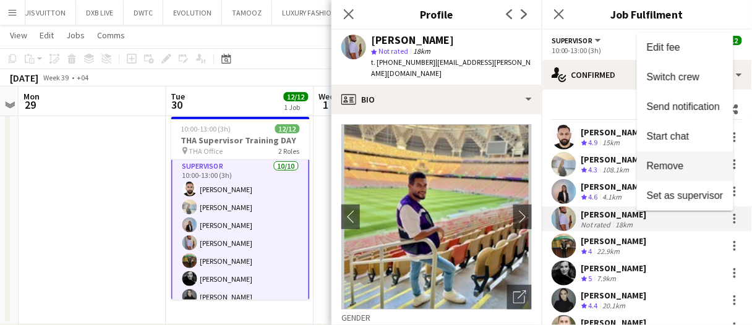
click at [665, 162] on span "Remove" at bounding box center [665, 166] width 37 height 11
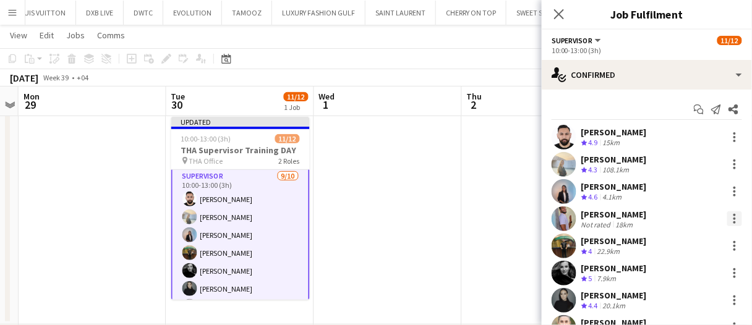
click at [728, 218] on div at bounding box center [735, 219] width 15 height 15
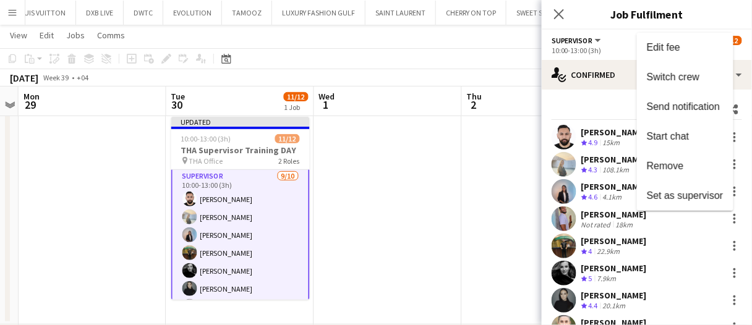
click at [580, 97] on div at bounding box center [376, 162] width 752 height 325
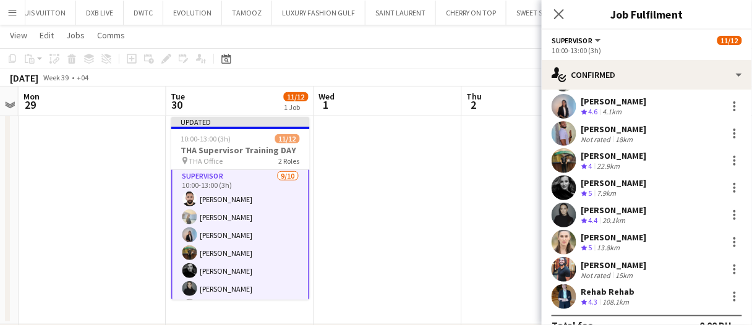
scroll to position [105, 0]
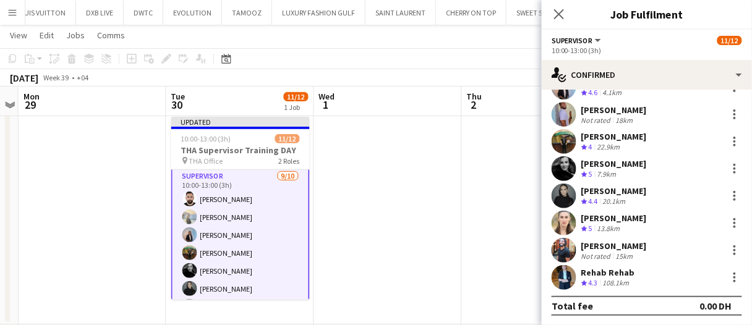
click at [478, 246] on app-date-cell at bounding box center [536, 218] width 148 height 213
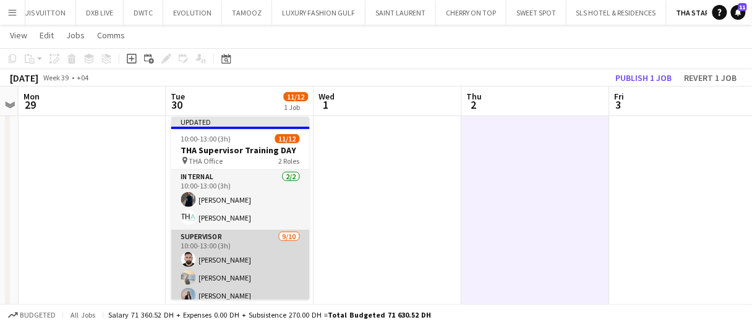
scroll to position [62, 0]
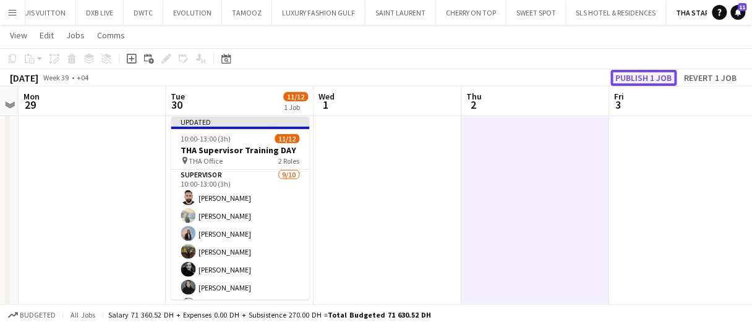
click at [658, 77] on button "Publish 1 job" at bounding box center [644, 78] width 66 height 16
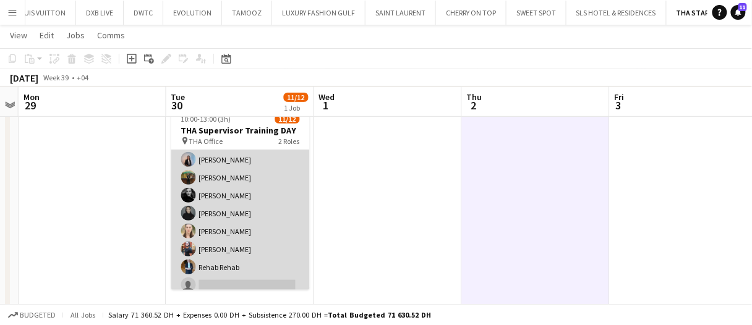
scroll to position [123, 0]
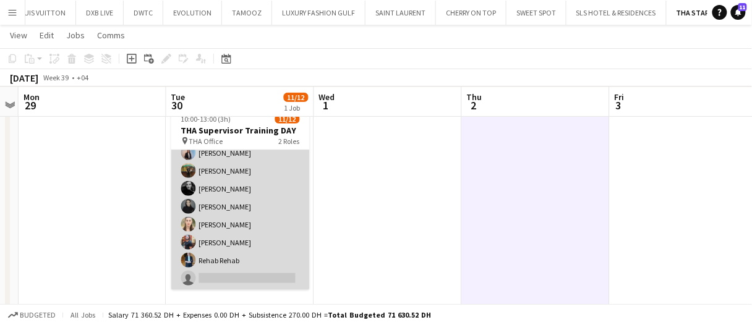
click at [259, 235] on app-card-role "Supervisor 9/10 10:00-13:00 (3h) Moustafa Hamada Daria Burdiuk Marina Paez Moem…" at bounding box center [240, 189] width 139 height 204
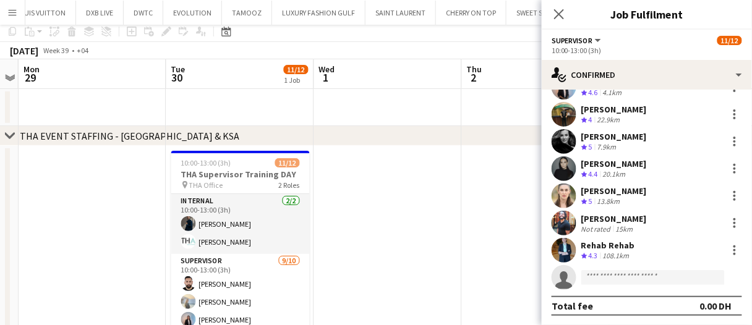
scroll to position [62, 0]
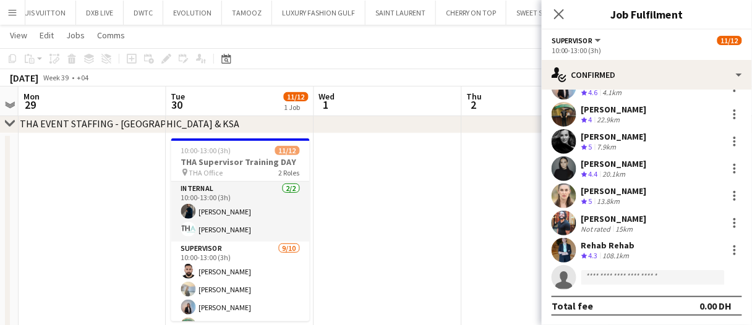
click at [408, 252] on app-date-cell at bounding box center [388, 240] width 148 height 213
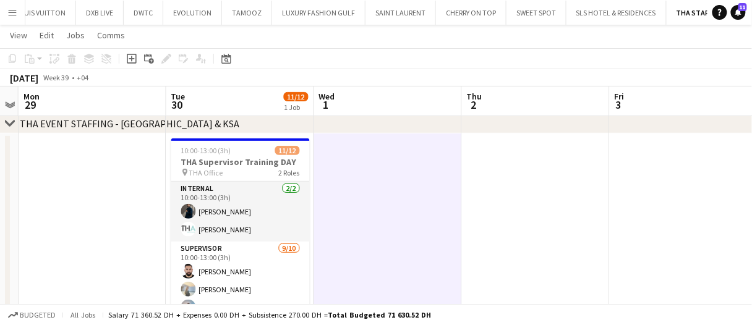
click at [407, 251] on app-date-cell at bounding box center [388, 240] width 148 height 213
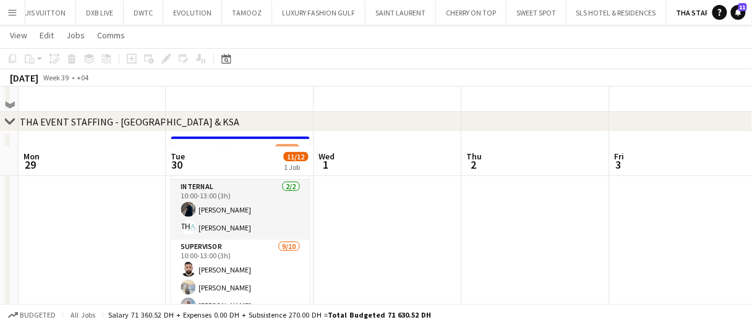
scroll to position [0, 0]
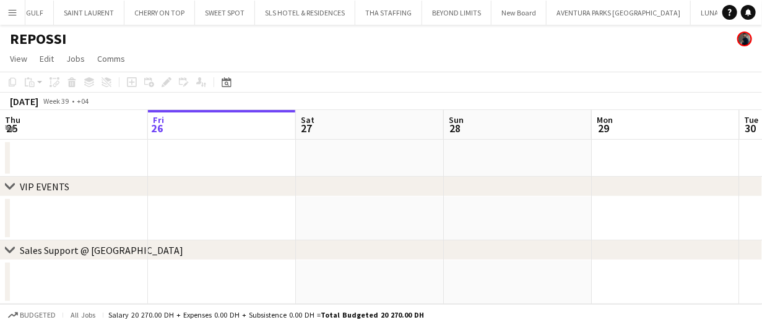
scroll to position [0, 845]
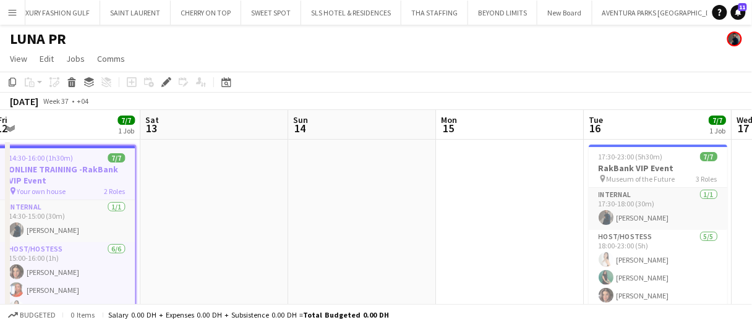
scroll to position [0, 345]
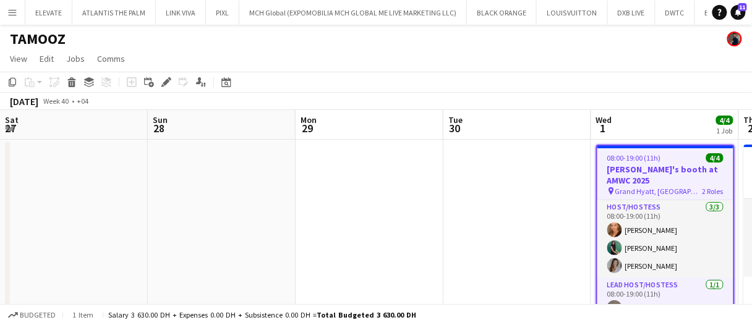
scroll to position [0, 351]
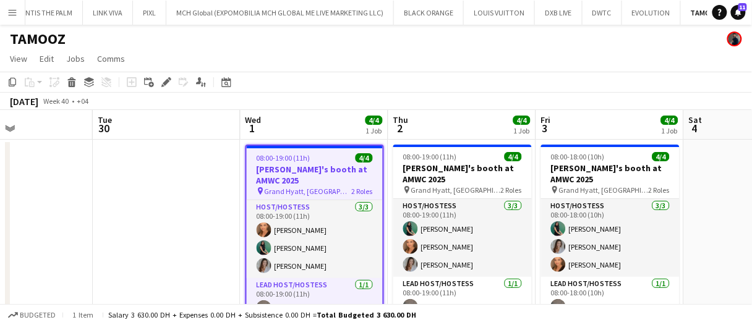
click at [158, 80] on div "Add job Add linked Job Edit Edit linked Job Applicants" at bounding box center [161, 82] width 95 height 15
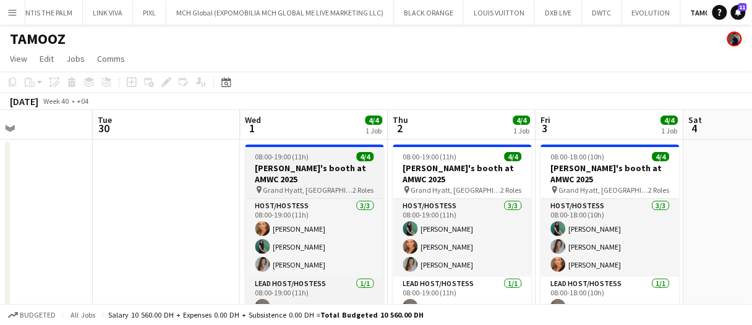
click at [325, 170] on h3 "Galderma's booth at AMWC 2025" at bounding box center [315, 174] width 139 height 22
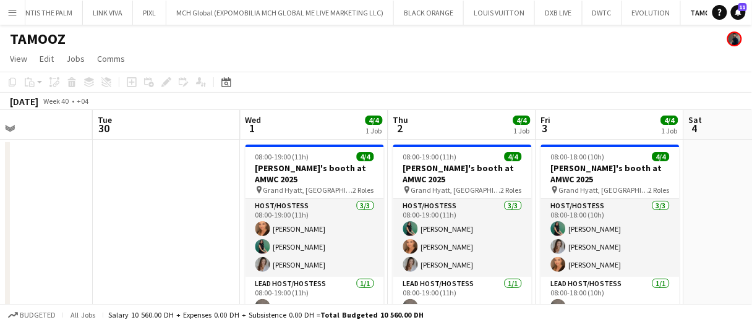
scroll to position [0, 352]
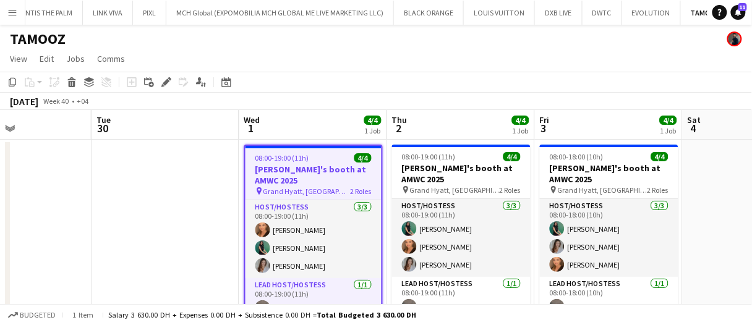
drag, startPoint x: 168, startPoint y: 84, endPoint x: 602, endPoint y: 54, distance: 435.3
click at [168, 84] on icon "Edit" at bounding box center [166, 82] width 10 height 10
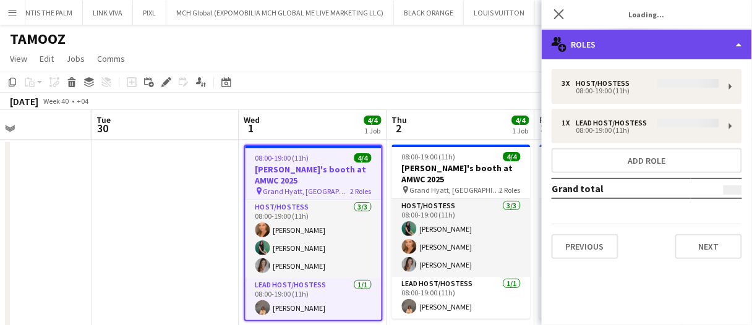
click at [622, 50] on div "multiple-users-add Roles" at bounding box center [647, 45] width 210 height 30
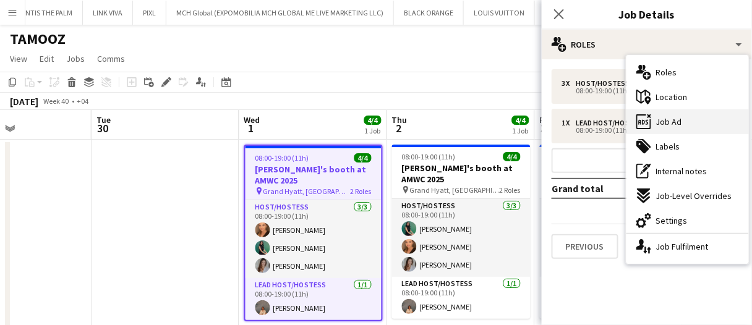
click at [670, 121] on span "Job Ad" at bounding box center [669, 121] width 26 height 11
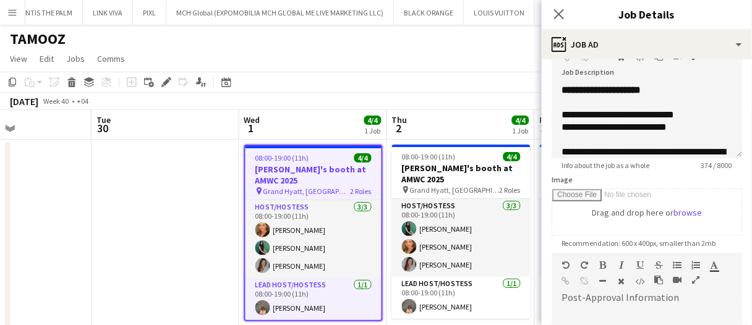
scroll to position [124, 0]
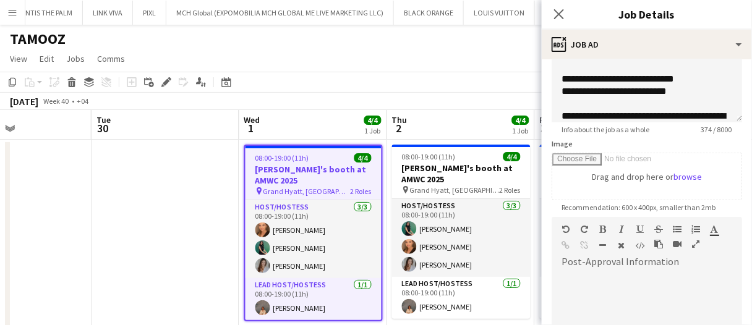
click at [194, 196] on app-date-cell at bounding box center [166, 242] width 148 height 205
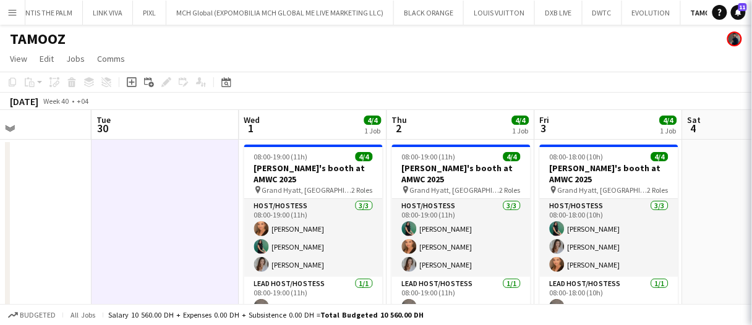
click at [193, 196] on app-date-cell at bounding box center [166, 242] width 148 height 205
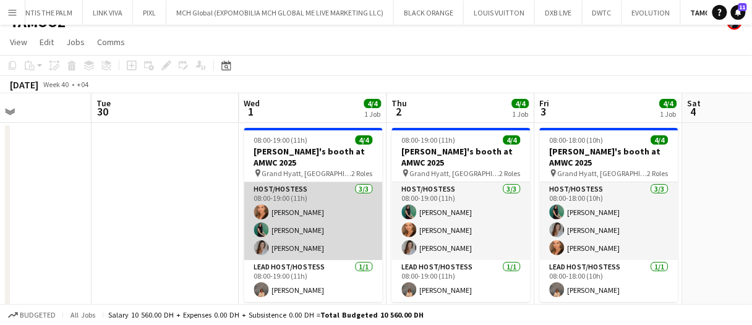
scroll to position [0, 0]
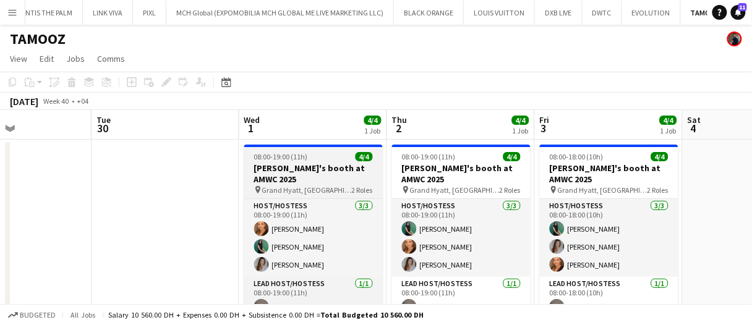
drag, startPoint x: 304, startPoint y: 229, endPoint x: 293, endPoint y: 190, distance: 40.4
click at [304, 229] on app-card-role "Host/Hostess 3/3 08:00-19:00 (11h) Maryna Demchenko Zineb Seghier Camila Rossato" at bounding box center [313, 238] width 139 height 78
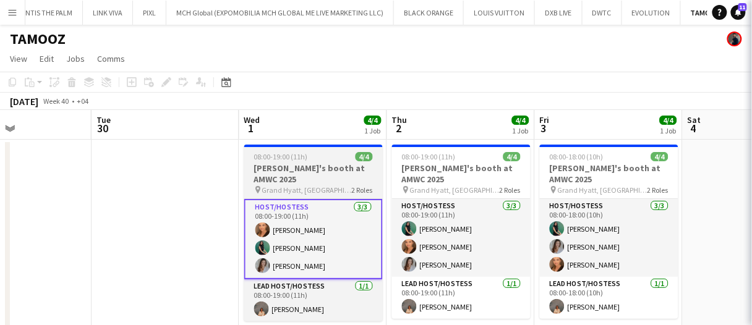
click at [293, 186] on span "Grand Hyatt, Dubai" at bounding box center [307, 190] width 90 height 9
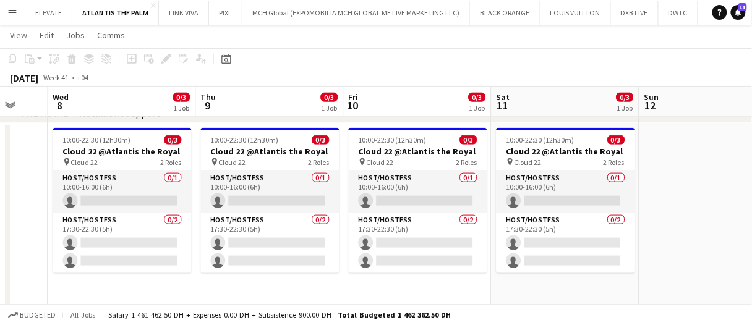
scroll to position [0, 557]
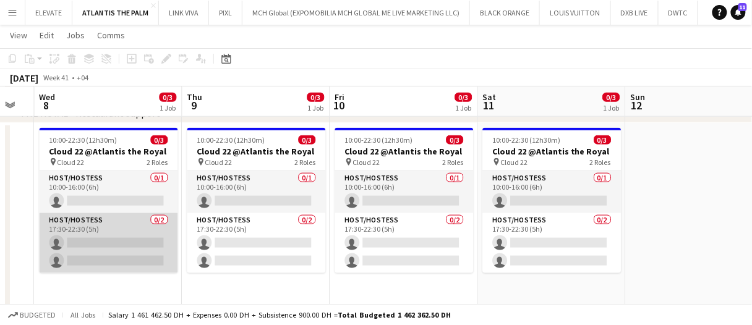
click at [60, 239] on app-card-role "Host/Hostess 0/2 17:30-22:30 (5h) single-neutral-actions single-neutral-actions" at bounding box center [109, 243] width 139 height 60
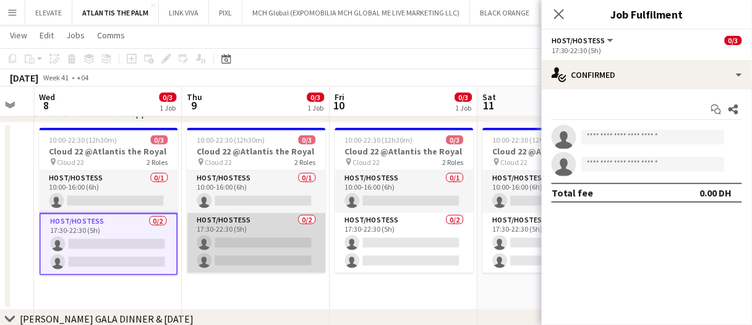
click at [265, 243] on app-card-role "Host/Hostess 0/2 17:30-22:30 (5h) single-neutral-actions single-neutral-actions" at bounding box center [256, 243] width 139 height 60
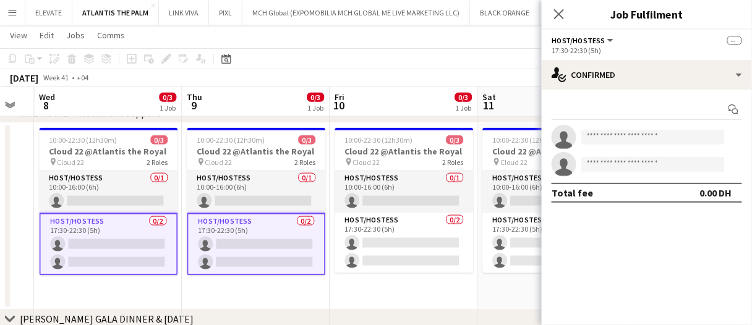
drag, startPoint x: 224, startPoint y: 113, endPoint x: 248, endPoint y: 112, distance: 24.1
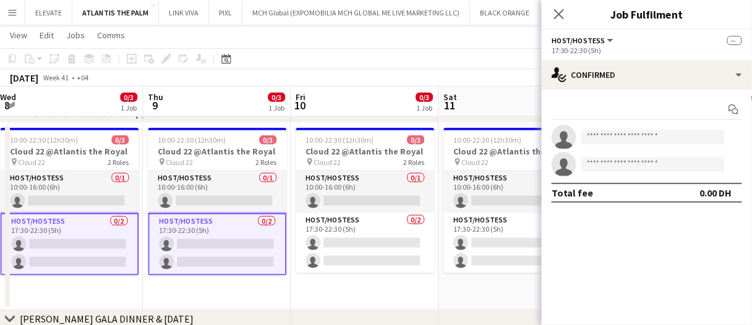
scroll to position [0, 608]
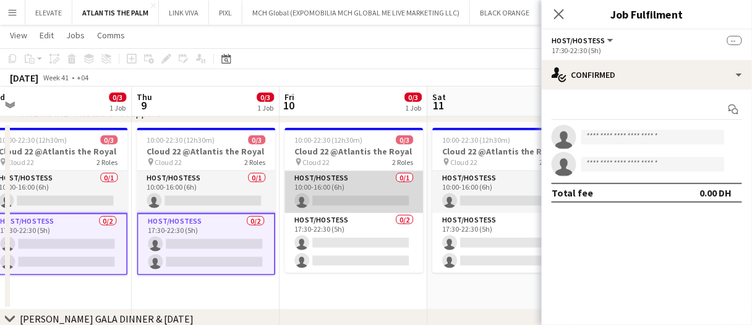
click at [372, 199] on app-card-role "Host/Hostess 0/1 10:00-16:00 (6h) single-neutral-actions" at bounding box center [354, 192] width 139 height 42
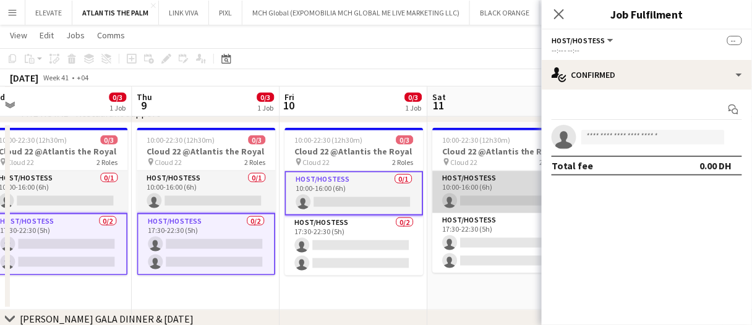
drag, startPoint x: 493, startPoint y: 192, endPoint x: 485, endPoint y: 192, distance: 7.5
click at [493, 192] on app-card-role "Host/Hostess 0/1 10:00-16:00 (6h) single-neutral-actions" at bounding box center [502, 192] width 139 height 42
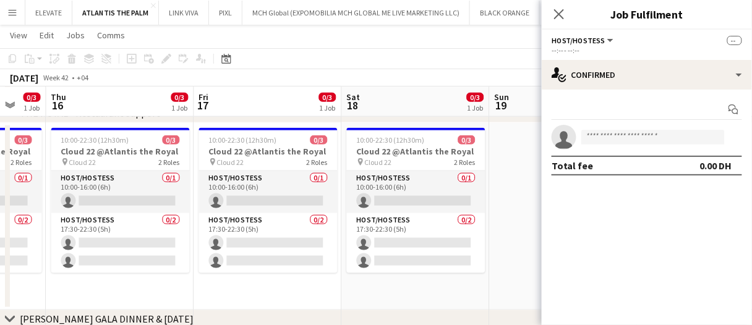
scroll to position [0, 363]
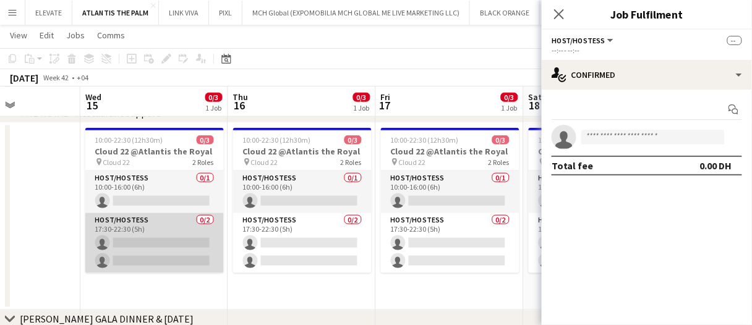
click at [143, 257] on app-card-role "Host/Hostess 0/2 17:30-22:30 (5h) single-neutral-actions single-neutral-actions" at bounding box center [154, 243] width 139 height 60
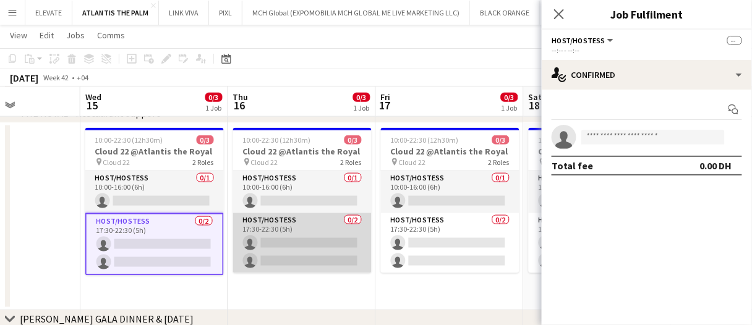
drag, startPoint x: 264, startPoint y: 256, endPoint x: 450, endPoint y: 211, distance: 191.5
click at [264, 256] on app-card-role "Host/Hostess 0/2 17:30-22:30 (5h) single-neutral-actions single-neutral-actions" at bounding box center [302, 243] width 139 height 60
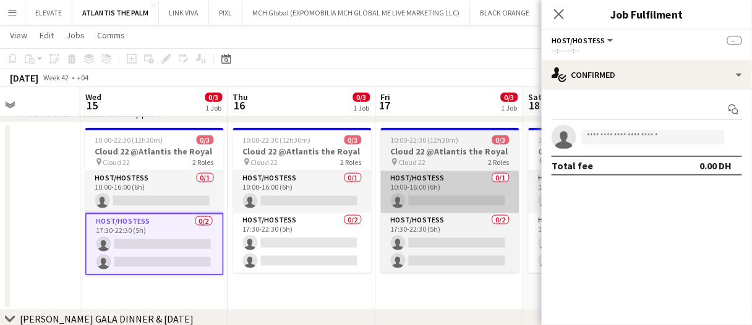
scroll to position [0, 363]
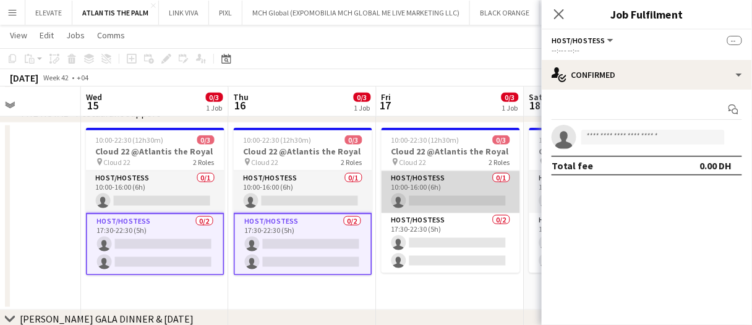
click at [449, 183] on app-card-role "Host/Hostess 0/1 10:00-16:00 (6h) single-neutral-actions" at bounding box center [451, 192] width 139 height 42
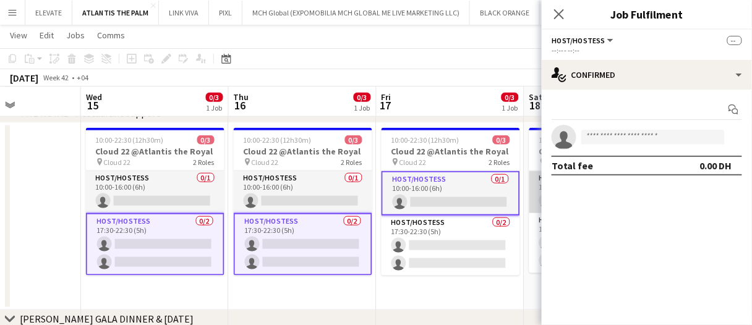
click at [535, 188] on app-card-role "Host/Hostess 0/1 10:00-16:00 (6h) single-neutral-actions" at bounding box center [599, 192] width 139 height 42
click at [608, 140] on input at bounding box center [654, 137] width 144 height 15
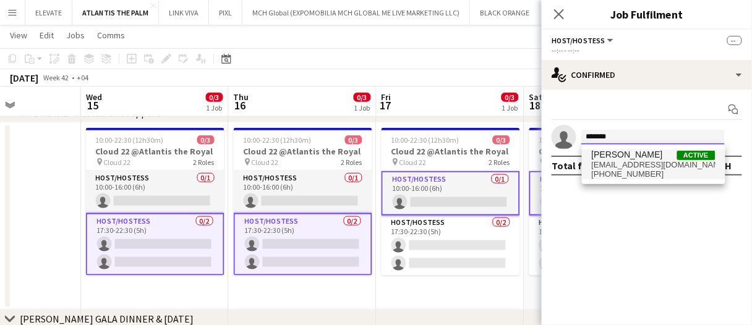
type input "*******"
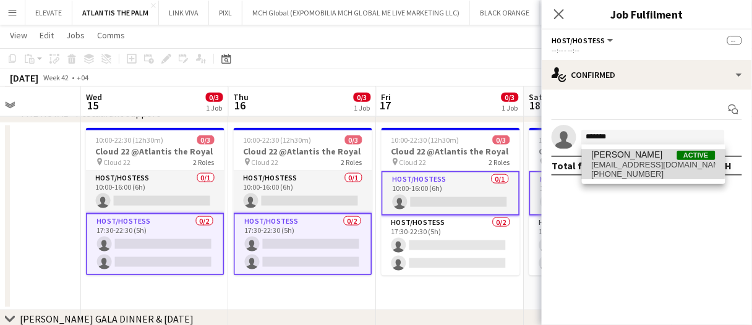
click at [608, 159] on span "[PERSON_NAME]" at bounding box center [627, 155] width 71 height 11
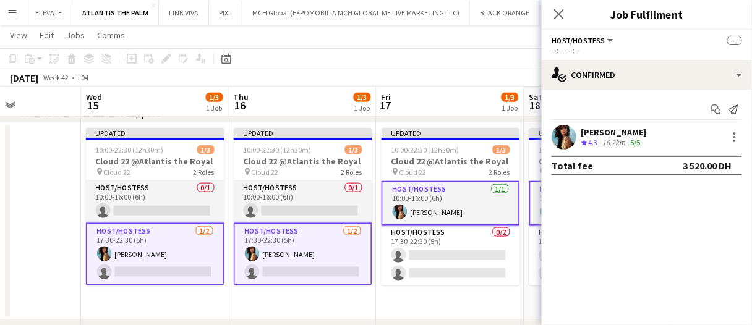
click at [471, 100] on app-board-header-date "Fri 17 1/3 1 Job" at bounding box center [451, 102] width 148 height 30
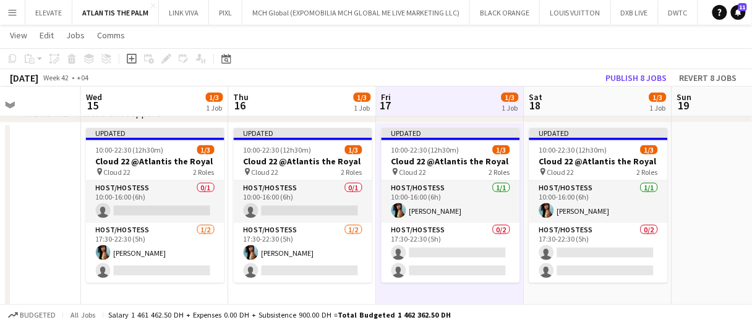
drag, startPoint x: 471, startPoint y: 100, endPoint x: 456, endPoint y: 98, distance: 15.1
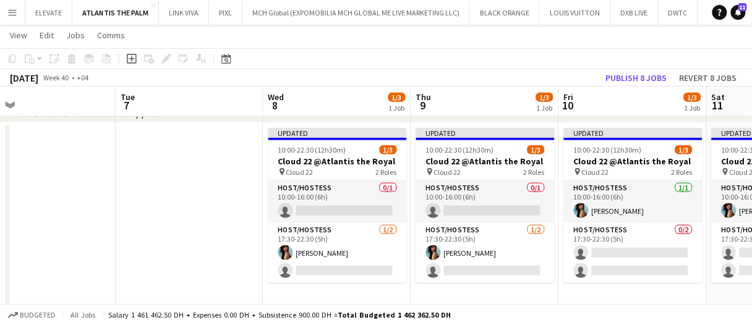
scroll to position [0, 339]
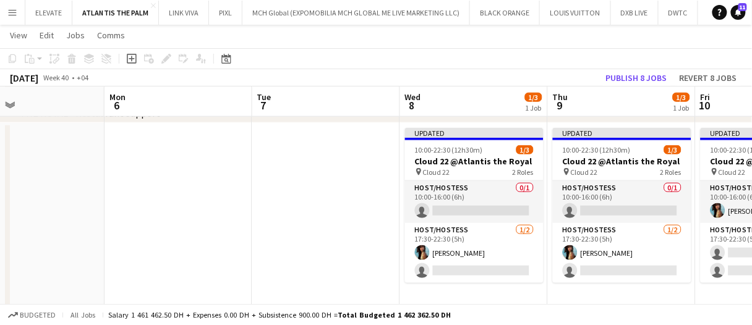
click at [352, 194] on app-date-cell at bounding box center [326, 221] width 148 height 197
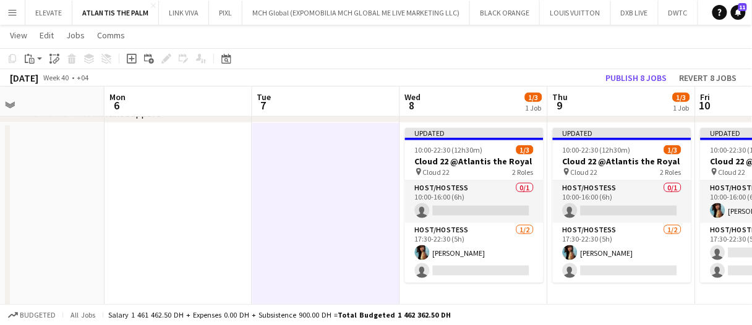
drag, startPoint x: 289, startPoint y: 190, endPoint x: 365, endPoint y: 170, distance: 78.8
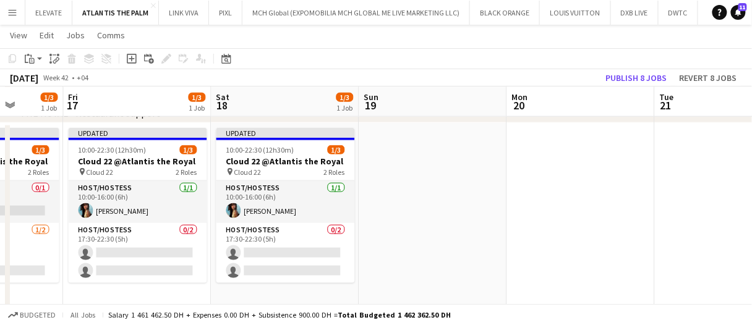
scroll to position [0, 572]
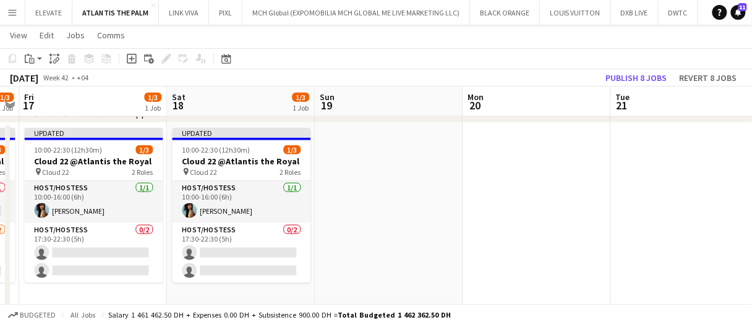
drag, startPoint x: 383, startPoint y: 183, endPoint x: 438, endPoint y: 179, distance: 55.2
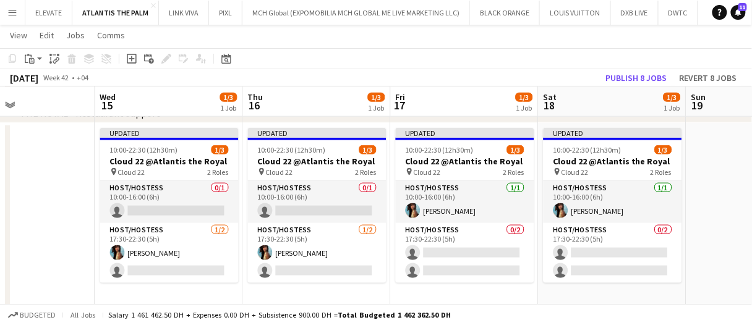
scroll to position [0, 542]
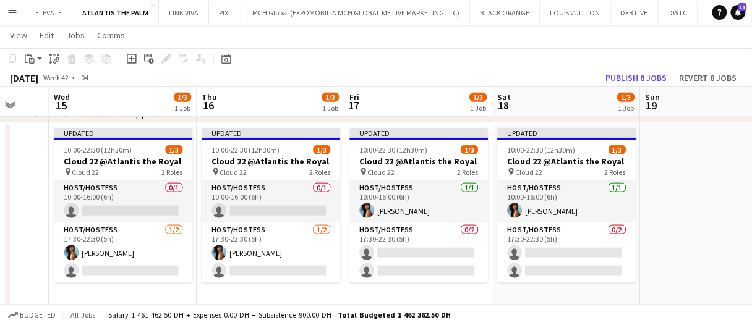
drag, startPoint x: 680, startPoint y: 195, endPoint x: 671, endPoint y: 192, distance: 9.2
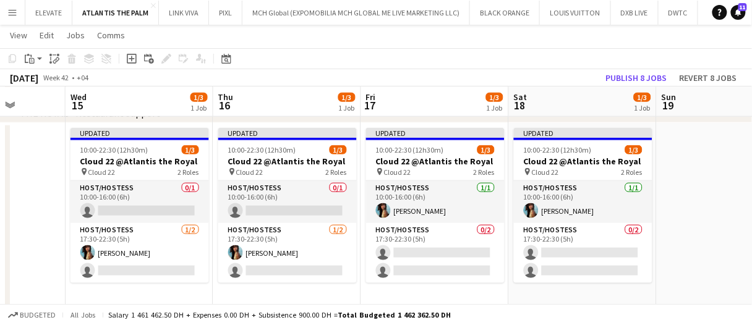
scroll to position [0, 385]
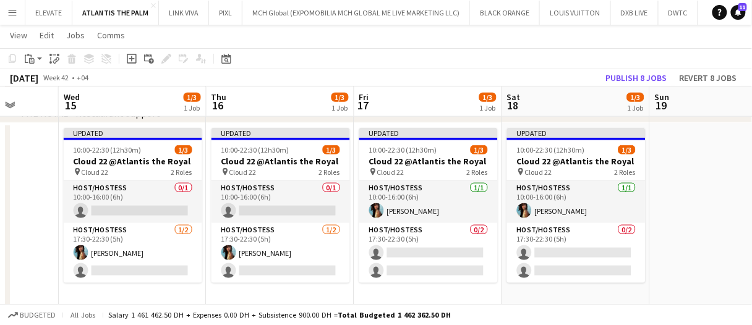
drag, startPoint x: 433, startPoint y: 106, endPoint x: 348, endPoint y: 115, distance: 84.7
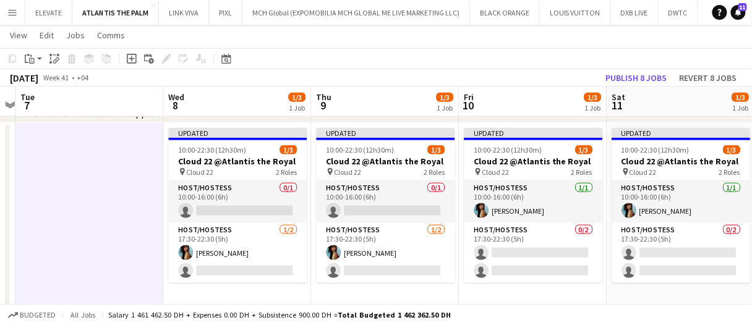
scroll to position [0, 626]
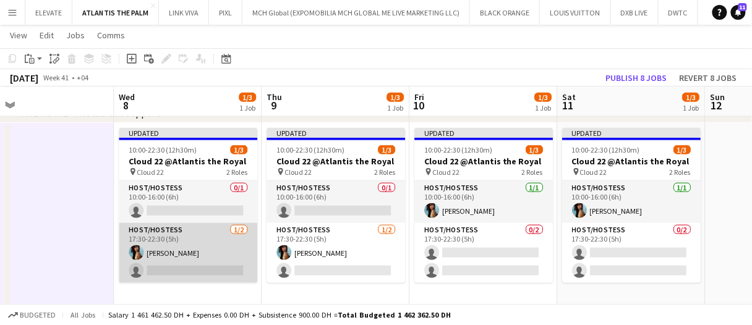
drag, startPoint x: 228, startPoint y: 243, endPoint x: 246, endPoint y: 248, distance: 17.9
click at [228, 243] on app-card-role "Host/Hostess [DATE] 17:30-22:30 (5h) [PERSON_NAME] single-neutral-actions" at bounding box center [188, 253] width 139 height 60
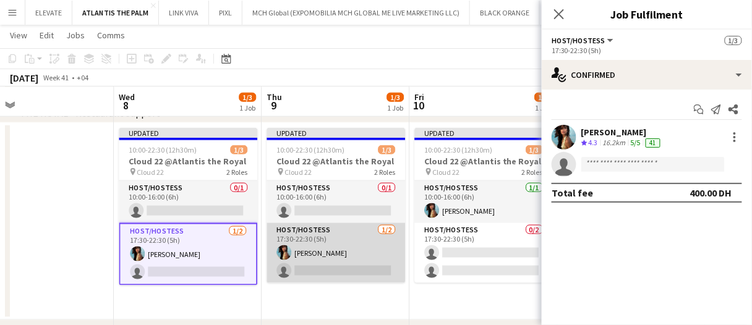
click at [295, 249] on app-card-role "Host/Hostess [DATE] 17:30-22:30 (5h) [PERSON_NAME] single-neutral-actions" at bounding box center [336, 253] width 139 height 60
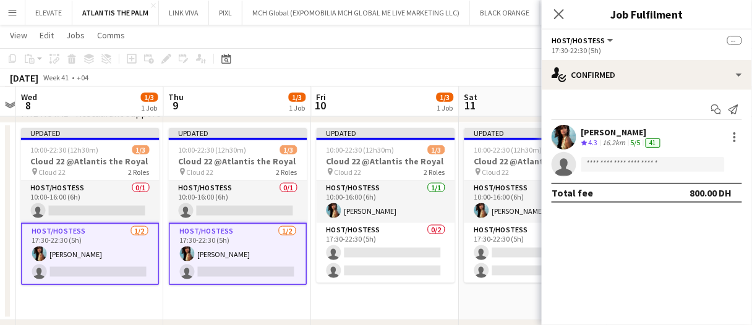
scroll to position [0, 444]
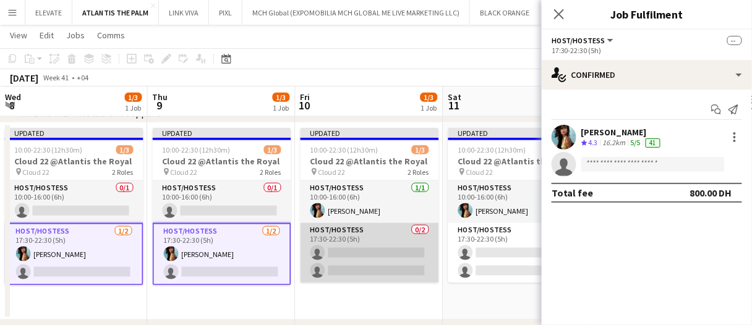
click at [401, 274] on app-card-role "Host/Hostess 0/2 17:30-22:30 (5h) single-neutral-actions single-neutral-actions" at bounding box center [370, 253] width 139 height 60
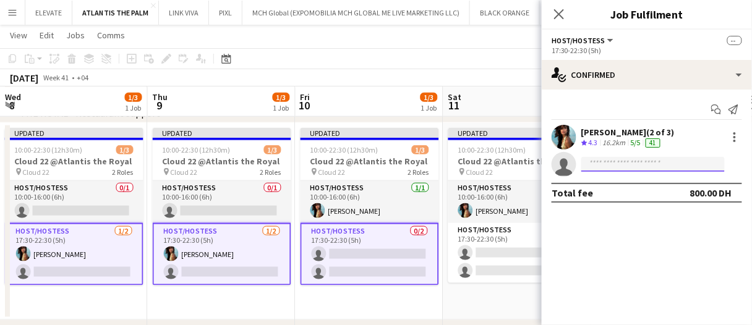
click at [601, 169] on input at bounding box center [654, 164] width 144 height 15
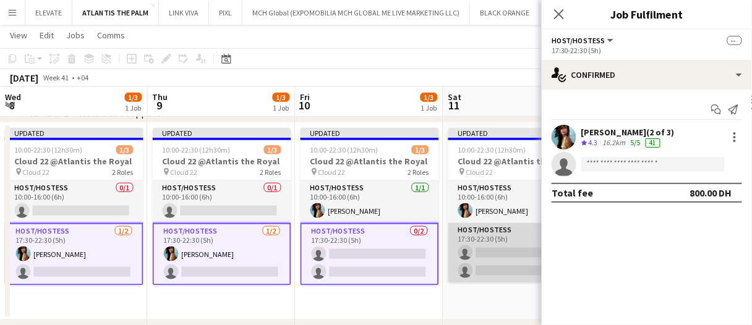
click at [504, 248] on app-card-role "Host/Hostess 0/2 17:30-22:30 (5h) single-neutral-actions single-neutral-actions" at bounding box center [518, 253] width 139 height 60
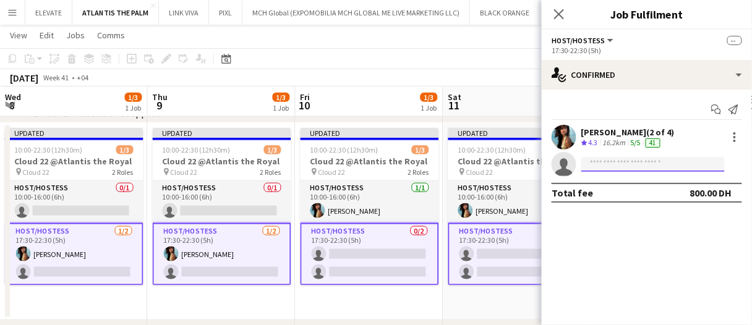
click at [590, 168] on input at bounding box center [654, 164] width 144 height 15
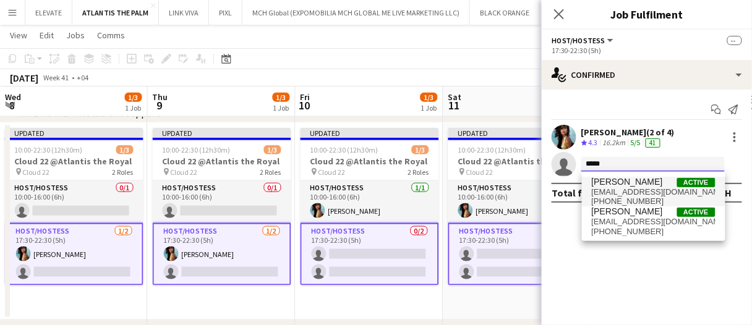
type input "*****"
click at [630, 181] on span "[PERSON_NAME]" at bounding box center [627, 182] width 71 height 11
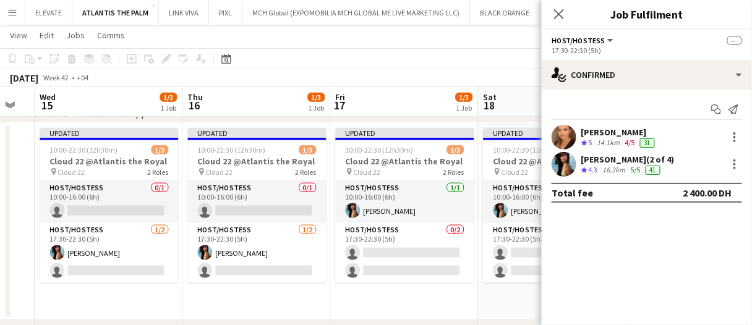
scroll to position [0, 594]
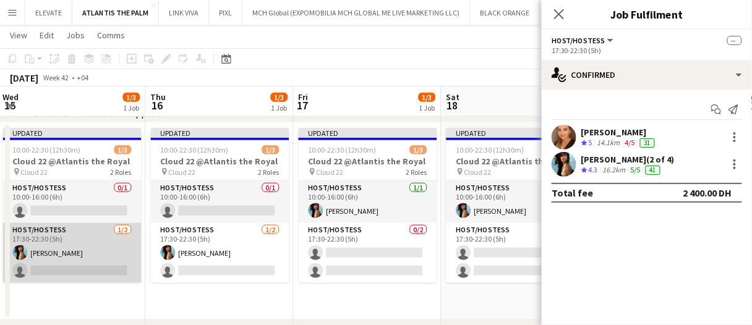
click at [126, 254] on app-card-role "Host/Hostess [DATE] 17:30-22:30 (5h) [PERSON_NAME] single-neutral-actions" at bounding box center [71, 253] width 139 height 60
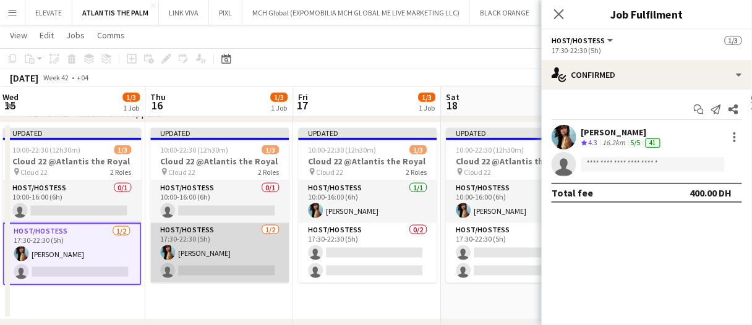
click at [210, 245] on app-card-role "Host/Hostess [DATE] 17:30-22:30 (5h) [PERSON_NAME] single-neutral-actions" at bounding box center [219, 253] width 139 height 60
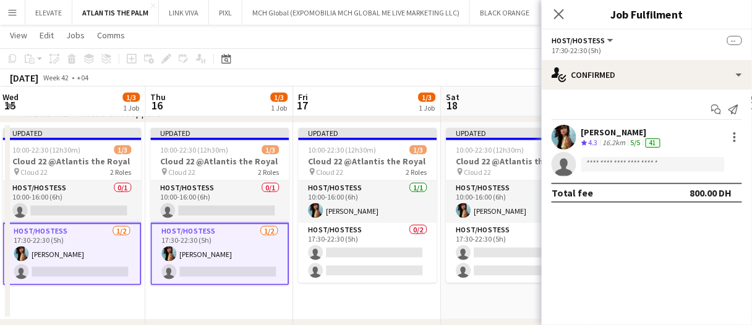
click at [445, 284] on app-date-cell "Updated 10:00-22:30 (12h30m) 1/3 Cloud 22 @Atlantis the Royal pin Cloud 22 2 Ro…" at bounding box center [515, 221] width 148 height 197
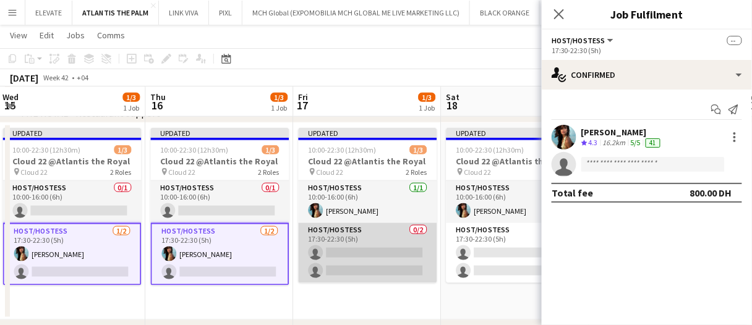
click at [405, 269] on app-card-role "Host/Hostess 0/2 17:30-22:30 (5h) single-neutral-actions single-neutral-actions" at bounding box center [367, 253] width 139 height 60
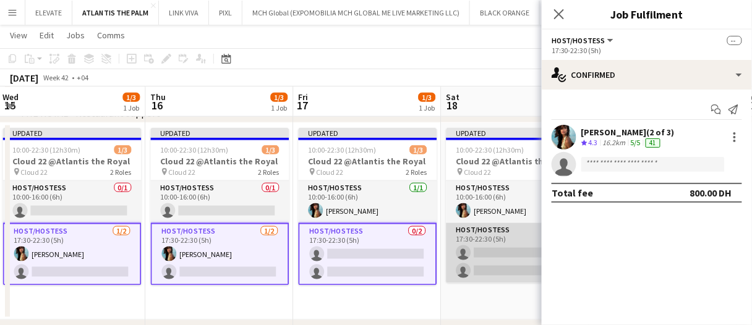
click at [477, 248] on app-card-role "Host/Hostess 0/2 17:30-22:30 (5h) single-neutral-actions single-neutral-actions" at bounding box center [515, 253] width 139 height 60
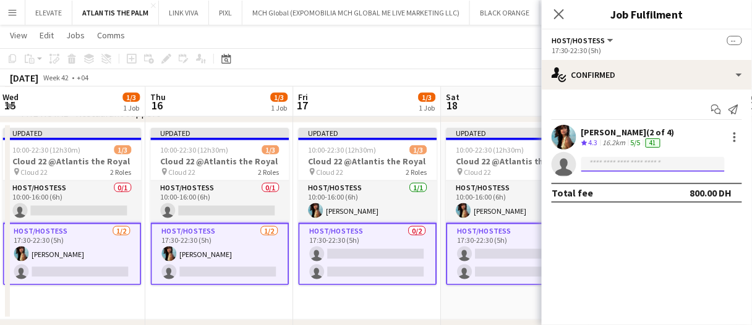
click at [606, 166] on input at bounding box center [654, 164] width 144 height 15
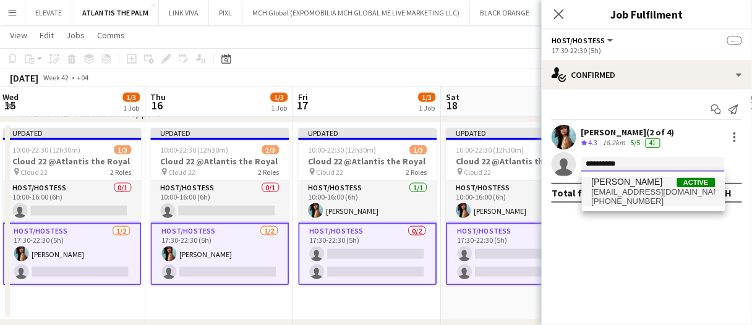
type input "**********"
click at [618, 189] on span "[EMAIL_ADDRESS][DOMAIN_NAME]" at bounding box center [654, 192] width 124 height 10
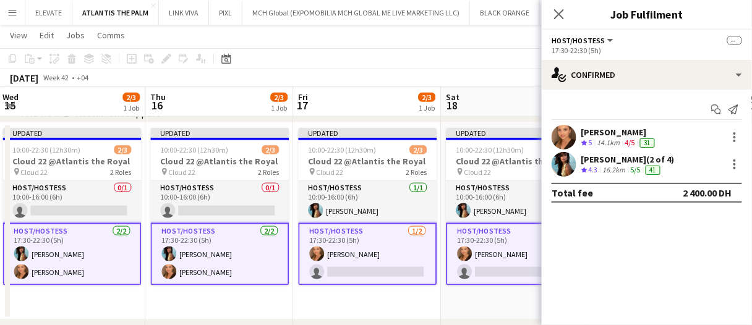
click at [502, 97] on app-board-header-date "Sat 18 2/3 1 Job" at bounding box center [515, 102] width 148 height 30
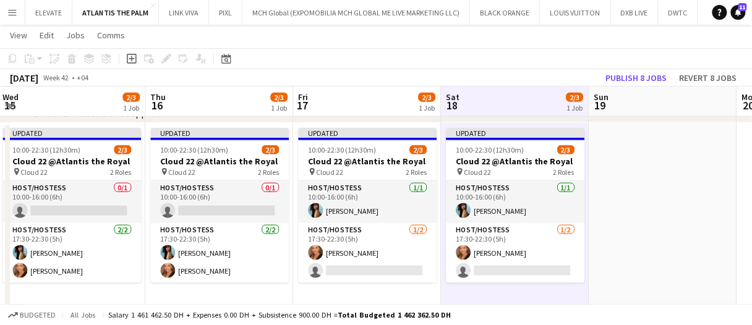
drag, startPoint x: 502, startPoint y: 95, endPoint x: 462, endPoint y: 94, distance: 40.9
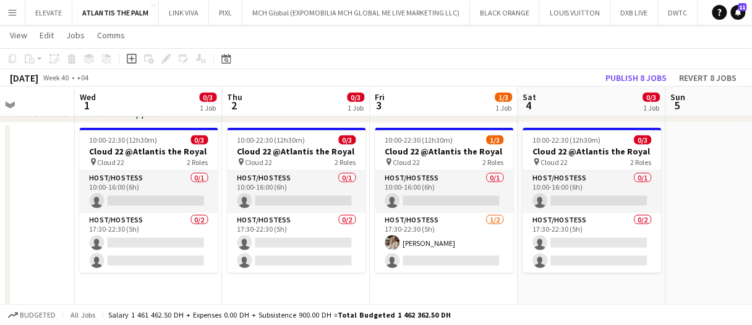
scroll to position [0, 379]
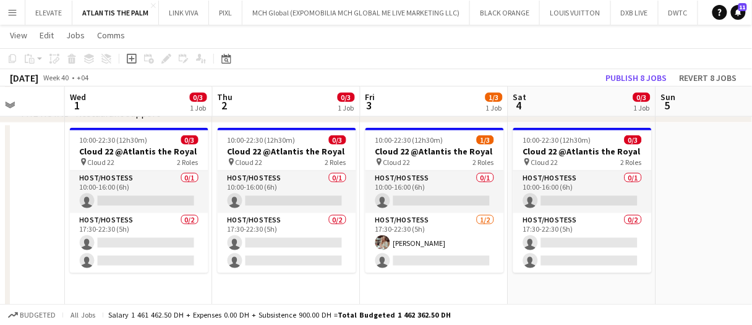
drag, startPoint x: 411, startPoint y: 105, endPoint x: 467, endPoint y: 105, distance: 55.7
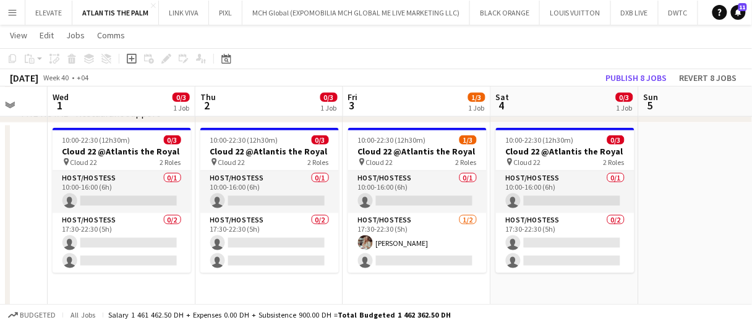
scroll to position [0, 394]
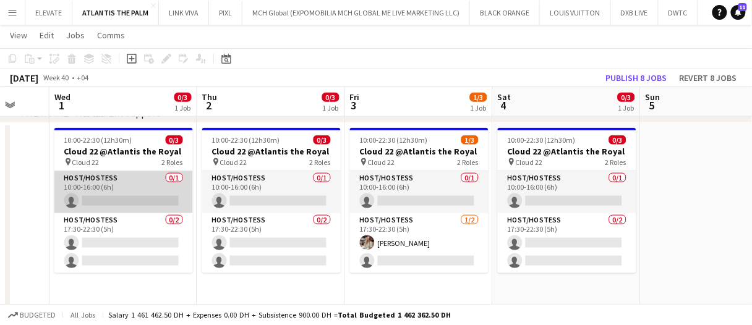
click at [116, 191] on app-card-role "Host/Hostess 0/1 10:00-16:00 (6h) single-neutral-actions" at bounding box center [123, 192] width 139 height 42
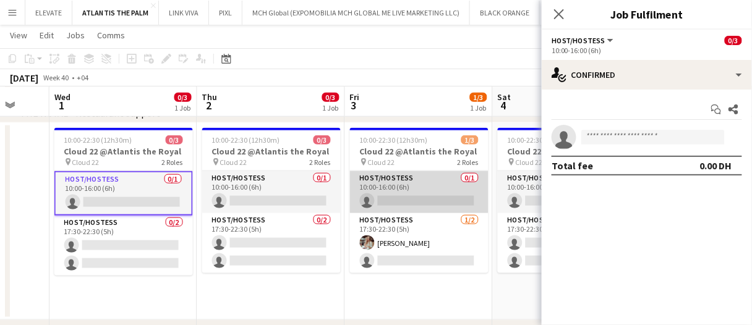
click at [410, 194] on app-card-role "Host/Hostess 0/1 10:00-16:00 (6h) single-neutral-actions" at bounding box center [419, 192] width 139 height 42
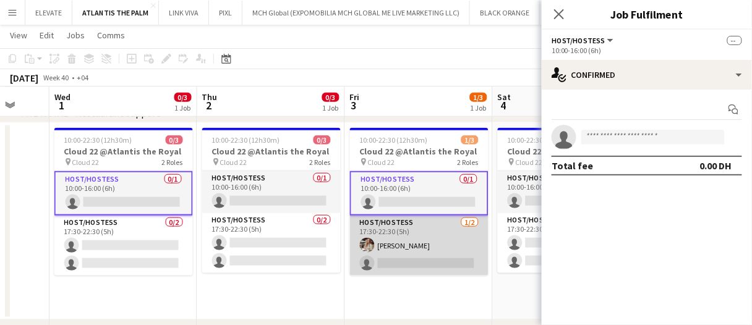
click at [434, 251] on app-card-role "Host/Hostess [DATE] 17:30-22:30 (5h) [PERSON_NAME] single-neutral-actions" at bounding box center [419, 246] width 139 height 60
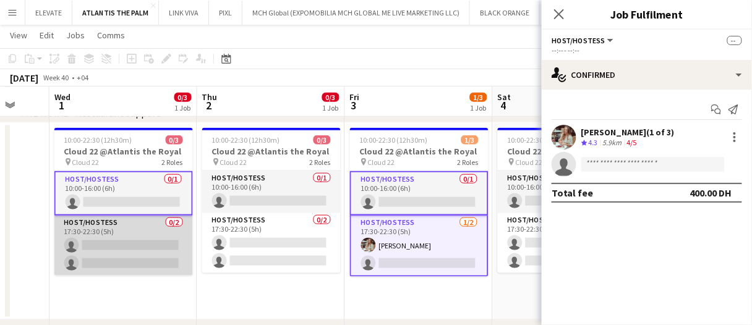
click at [117, 260] on app-card-role "Host/Hostess 0/2 17:30-22:30 (5h) single-neutral-actions single-neutral-actions" at bounding box center [123, 246] width 139 height 60
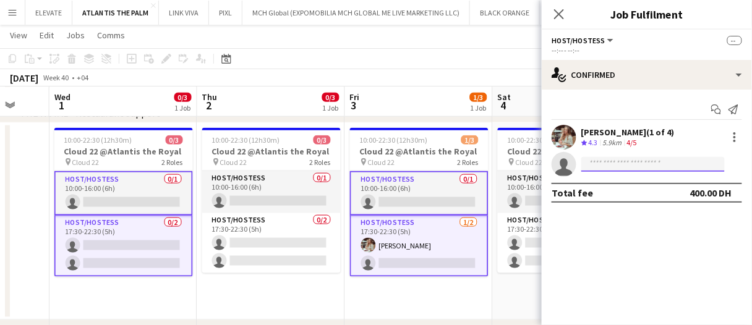
click at [633, 167] on input at bounding box center [654, 164] width 144 height 15
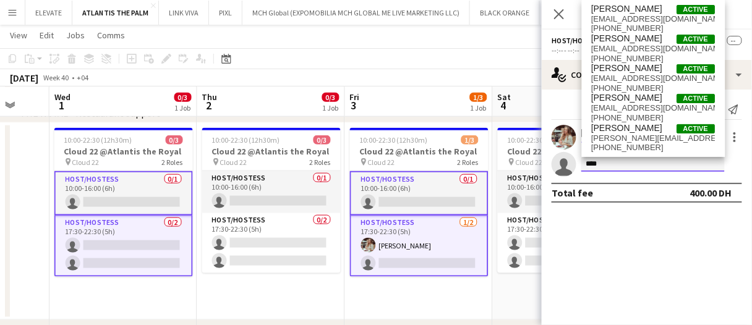
type input "****"
click at [437, 97] on app-board-header-date "Fri 3 1/3 1 Job" at bounding box center [419, 102] width 148 height 30
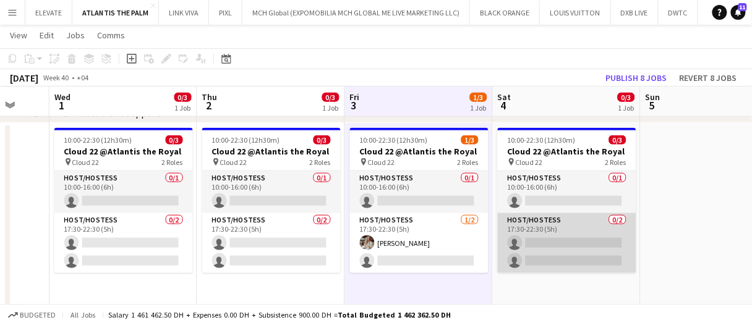
drag, startPoint x: 568, startPoint y: 243, endPoint x: 554, endPoint y: 241, distance: 14.4
click at [568, 243] on app-card-role "Host/Hostess 0/2 17:30-22:30 (5h) single-neutral-actions single-neutral-actions" at bounding box center [567, 243] width 139 height 60
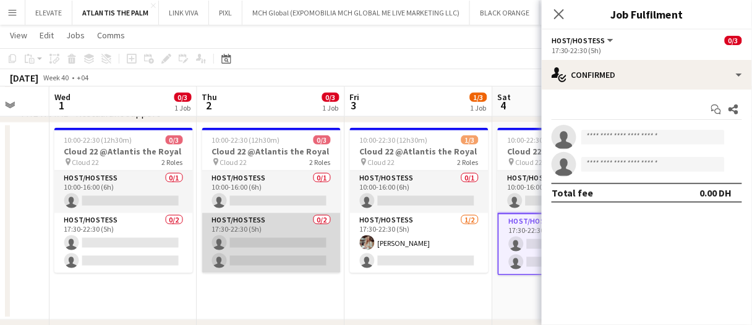
drag, startPoint x: 290, startPoint y: 242, endPoint x: 289, endPoint y: 235, distance: 6.9
click at [290, 242] on app-card-role "Host/Hostess 0/2 17:30-22:30 (5h) single-neutral-actions single-neutral-actions" at bounding box center [271, 243] width 139 height 60
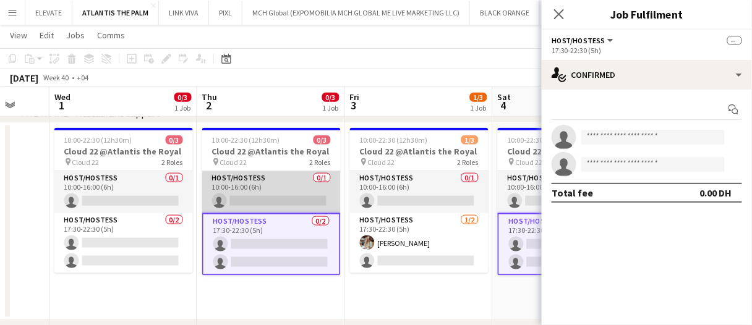
click at [291, 207] on app-card-role "Host/Hostess 0/1 10:00-16:00 (6h) single-neutral-actions" at bounding box center [271, 192] width 139 height 42
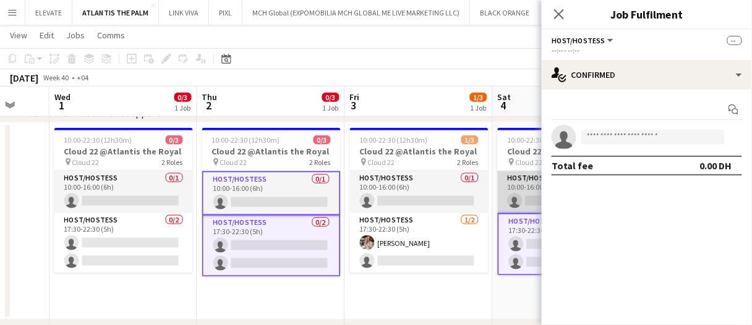
click at [517, 194] on app-card-role "Host/Hostess 0/1 10:00-16:00 (6h) single-neutral-actions" at bounding box center [567, 192] width 139 height 42
click at [606, 138] on input at bounding box center [654, 137] width 144 height 15
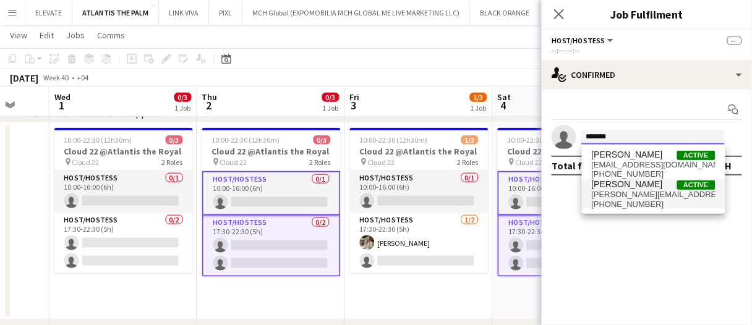
type input "*******"
click at [643, 200] on span "[PHONE_NUMBER]" at bounding box center [654, 205] width 124 height 10
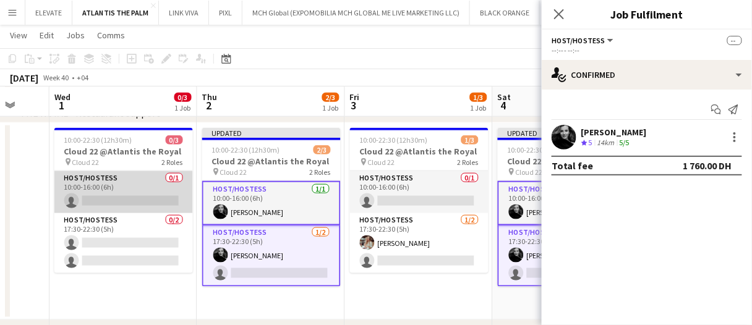
click at [166, 180] on app-card-role "Host/Hostess 0/1 10:00-16:00 (6h) single-neutral-actions" at bounding box center [123, 192] width 139 height 42
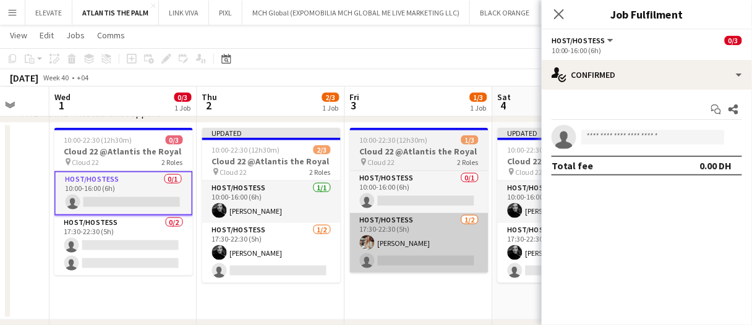
drag, startPoint x: 142, startPoint y: 230, endPoint x: 366, endPoint y: 218, distance: 224.3
click at [144, 230] on app-card-role "Host/Hostess 0/2 17:30-22:30 (5h) single-neutral-actions single-neutral-actions" at bounding box center [123, 246] width 139 height 60
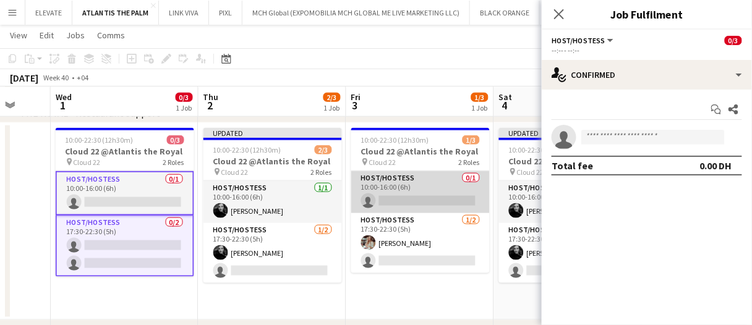
click at [393, 196] on app-card-role "Host/Hostess 0/1 10:00-16:00 (6h) single-neutral-actions" at bounding box center [420, 192] width 139 height 42
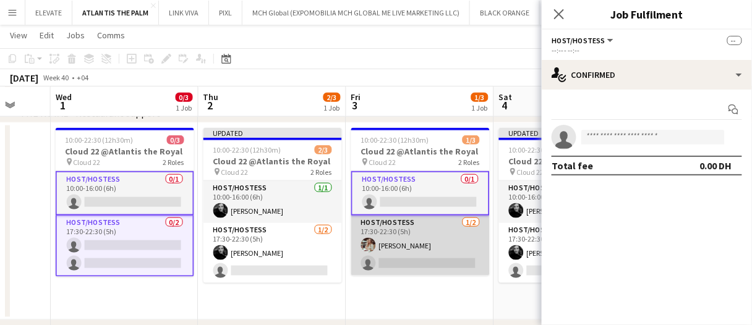
click at [423, 270] on app-card-role "Host/Hostess [DATE] 17:30-22:30 (5h) [PERSON_NAME] single-neutral-actions" at bounding box center [420, 246] width 139 height 60
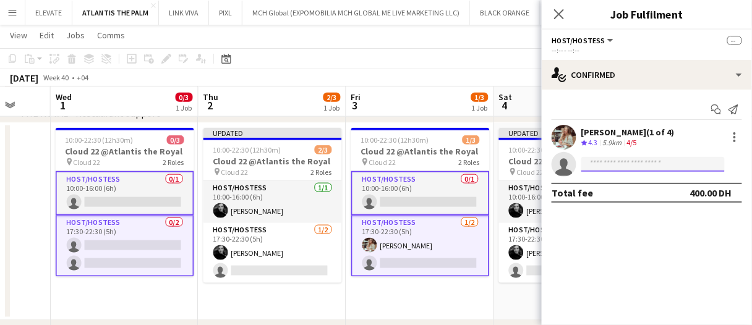
click at [620, 167] on input at bounding box center [654, 164] width 144 height 15
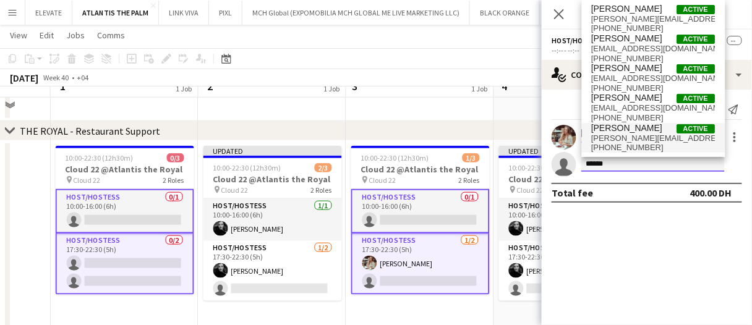
scroll to position [300, 0]
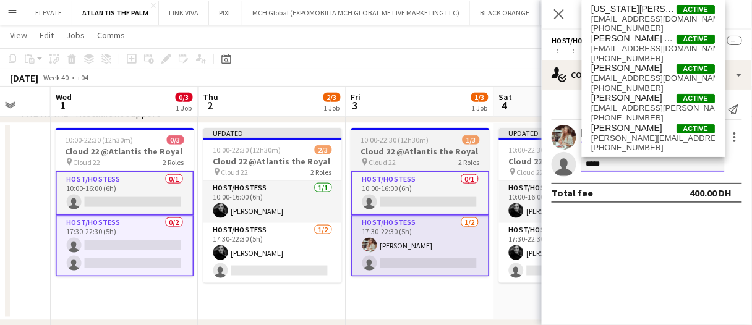
type input "****"
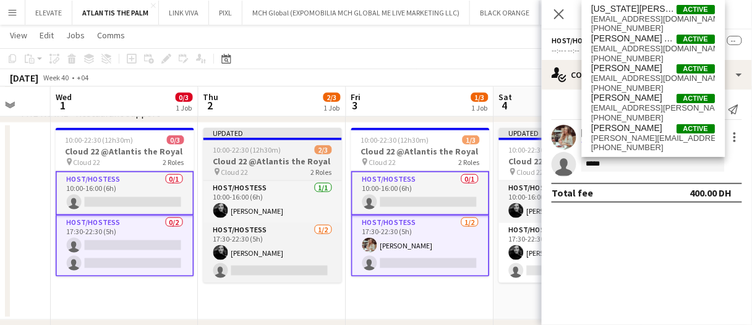
drag, startPoint x: 434, startPoint y: 146, endPoint x: 317, endPoint y: 150, distance: 116.4
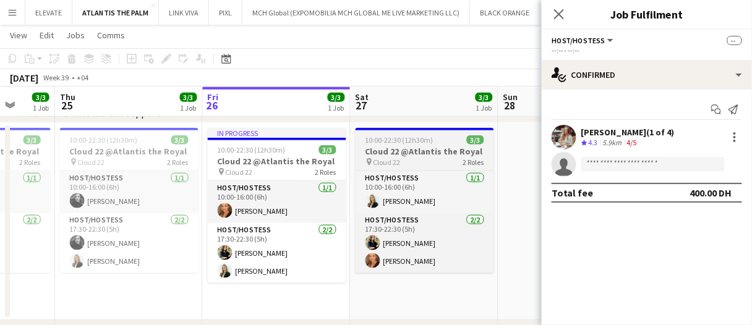
scroll to position [0, 377]
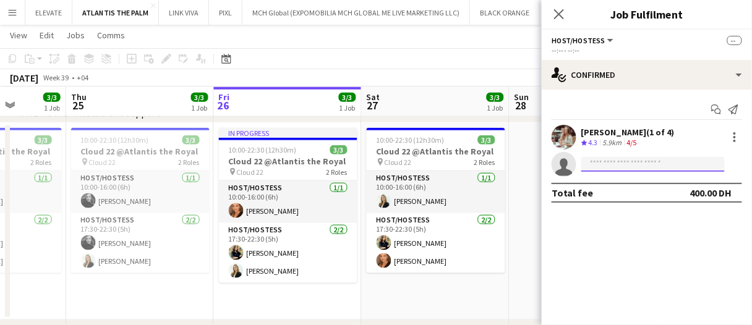
click at [624, 170] on input at bounding box center [654, 164] width 144 height 15
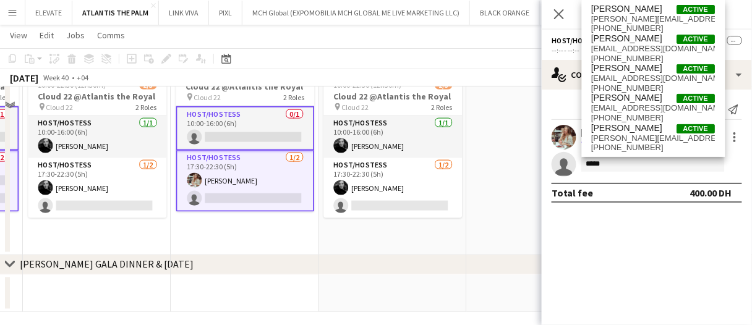
scroll to position [372, 0]
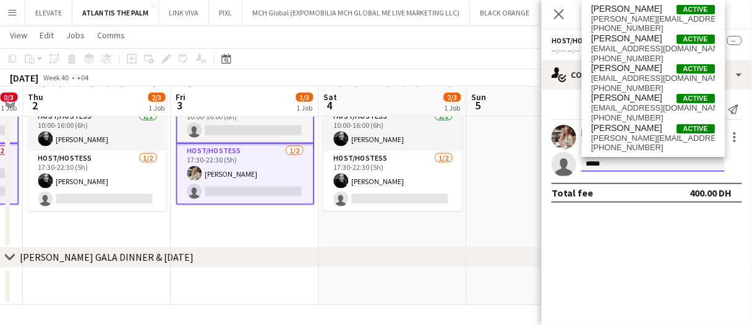
click at [650, 168] on input "*****" at bounding box center [654, 164] width 144 height 15
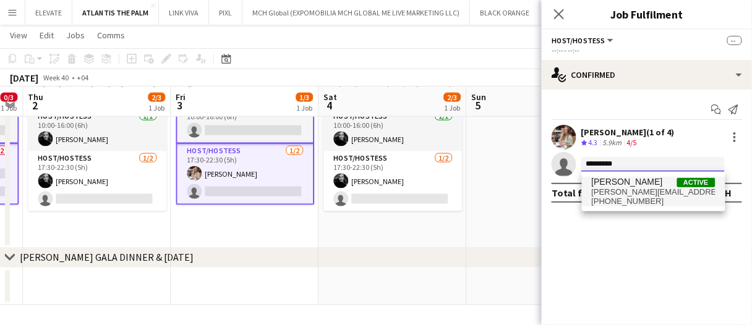
type input "*********"
click at [634, 187] on span "[PERSON_NAME][EMAIL_ADDRESS][DOMAIN_NAME]" at bounding box center [654, 192] width 124 height 10
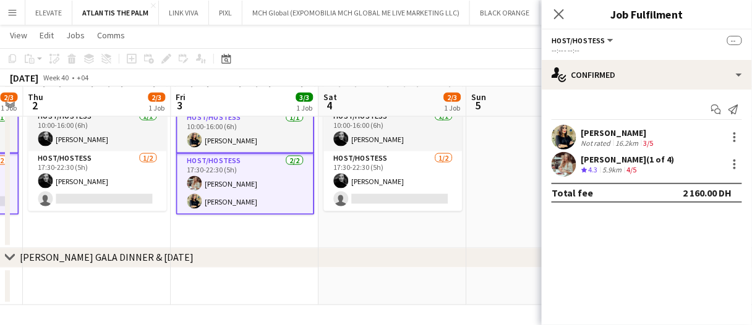
click at [398, 226] on app-date-cell "Updated 10:00-22:30 (12h30m) 2/3 Cloud 22 @Atlantis the Royal pin Cloud 22 2 Ro…" at bounding box center [393, 149] width 148 height 197
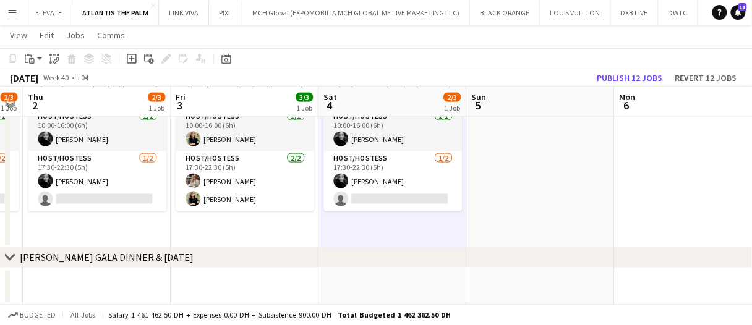
drag, startPoint x: 453, startPoint y: 224, endPoint x: 436, endPoint y: 224, distance: 16.7
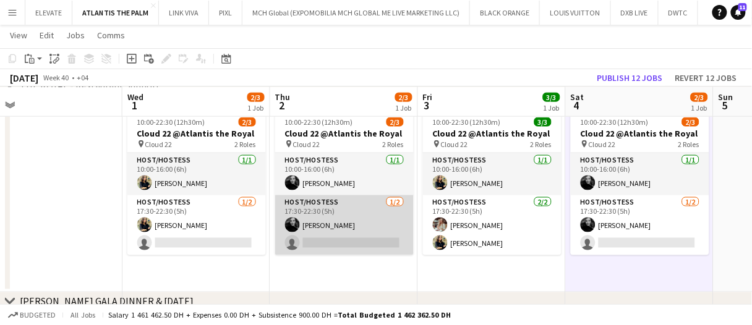
scroll to position [310, 0]
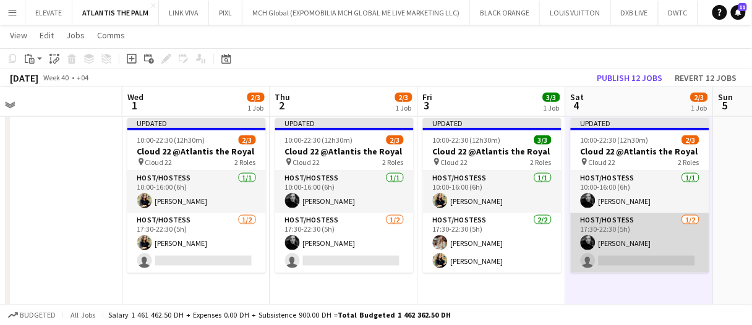
click at [604, 262] on app-card-role "Host/Hostess [DATE] 17:30-22:30 (5h) [PERSON_NAME] single-neutral-actions" at bounding box center [640, 243] width 139 height 60
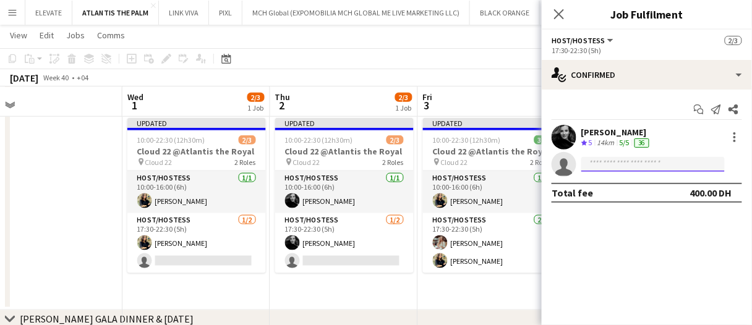
click at [650, 163] on input at bounding box center [654, 164] width 144 height 15
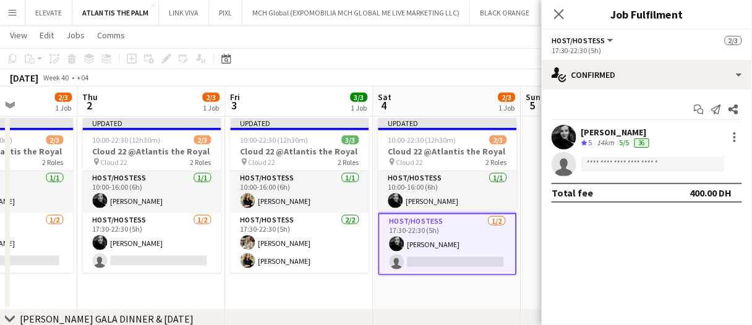
scroll to position [0, 560]
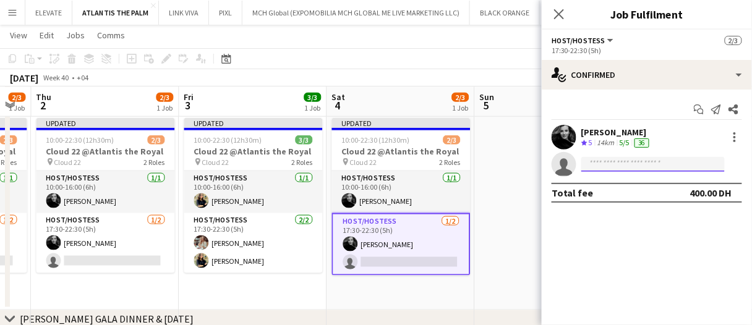
click at [632, 161] on input at bounding box center [654, 164] width 144 height 15
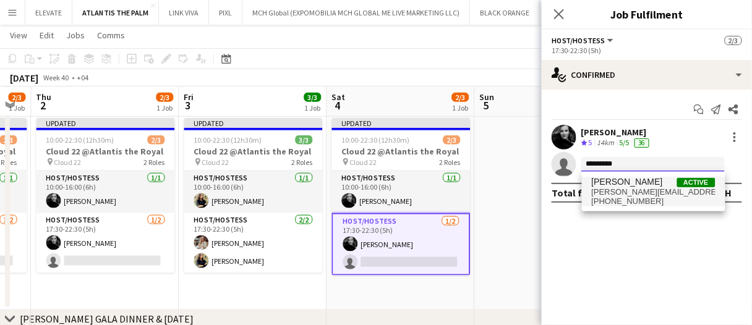
type input "*********"
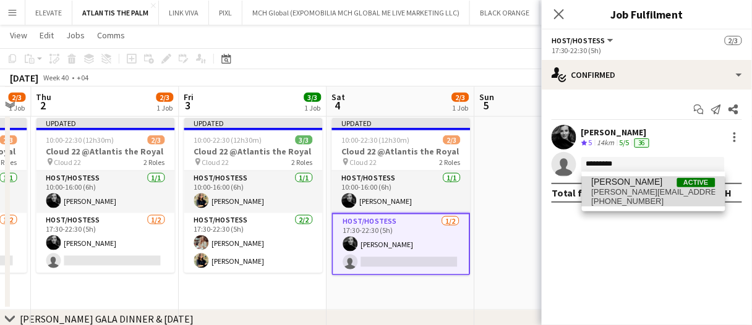
click at [625, 198] on span "[PHONE_NUMBER]" at bounding box center [654, 202] width 124 height 10
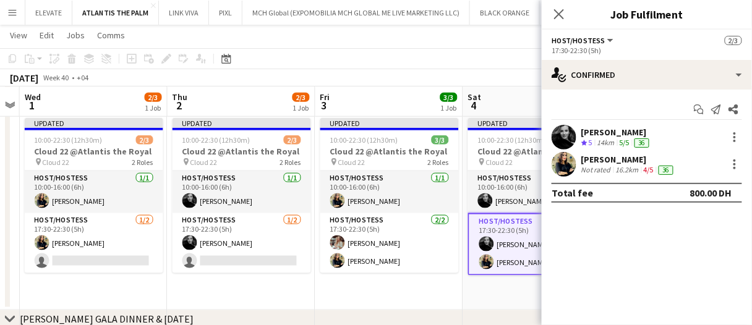
scroll to position [0, 381]
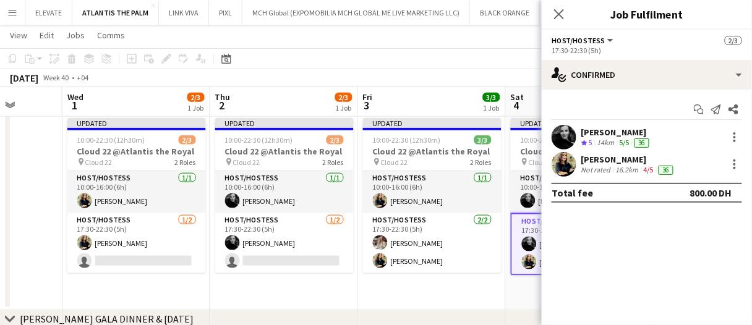
drag, startPoint x: 222, startPoint y: 301, endPoint x: 249, endPoint y: 293, distance: 28.8
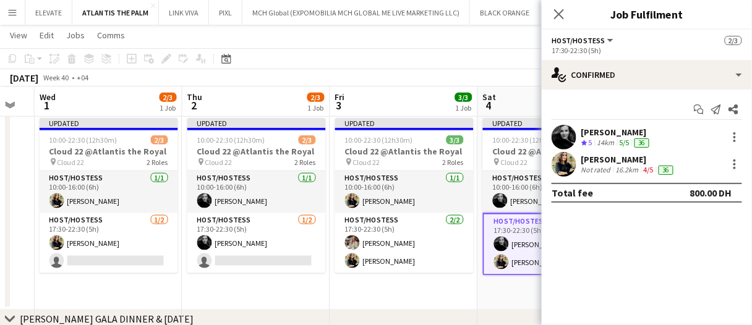
scroll to position [0, 411]
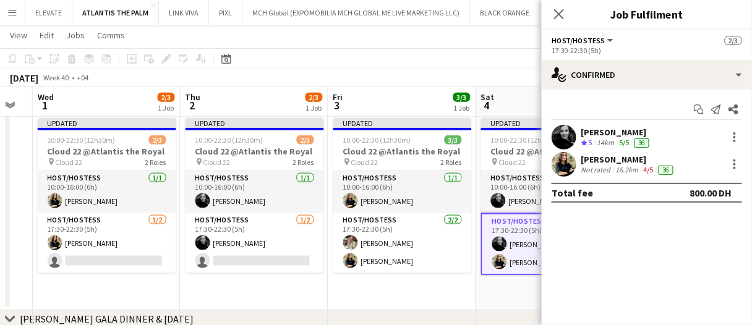
click at [305, 292] on app-date-cell "Updated 10:00-22:30 (12h30m) 2/3 Cloud 22 @Atlantis the Royal pin Cloud 22 2 Ro…" at bounding box center [255, 211] width 148 height 197
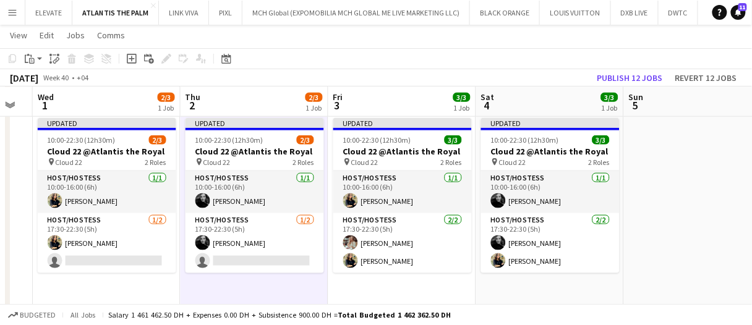
click at [259, 293] on app-date-cell "Updated 10:00-22:30 (12h30m) 2/3 Cloud 22 @Atlantis the Royal pin Cloud 22 2 Ro…" at bounding box center [255, 211] width 148 height 197
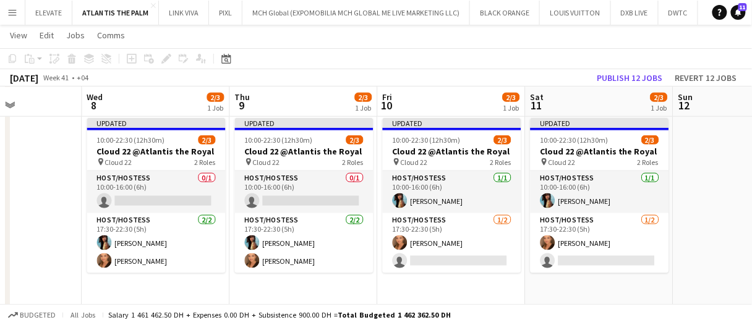
scroll to position [0, 514]
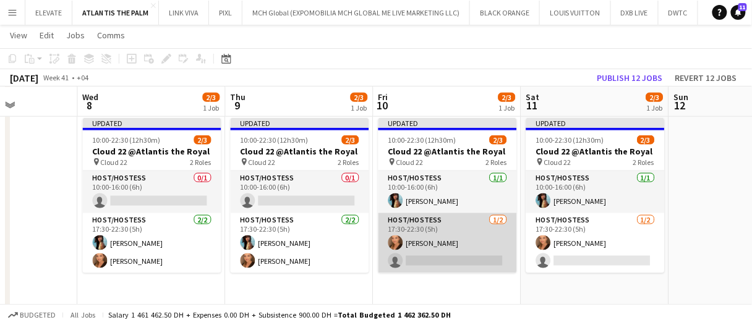
click at [477, 243] on app-card-role "Host/Hostess [DATE] 17:30-22:30 (5h) [PERSON_NAME] single-neutral-actions" at bounding box center [448, 243] width 139 height 60
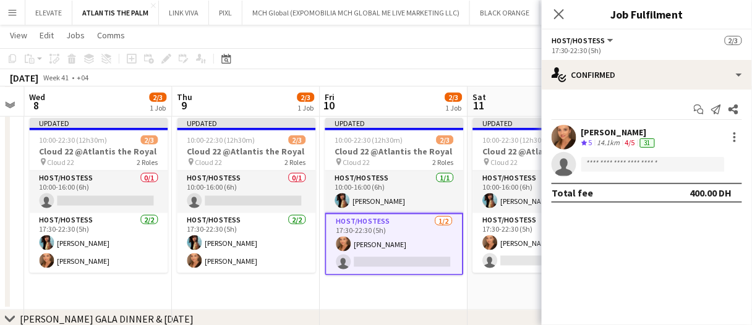
scroll to position [0, 573]
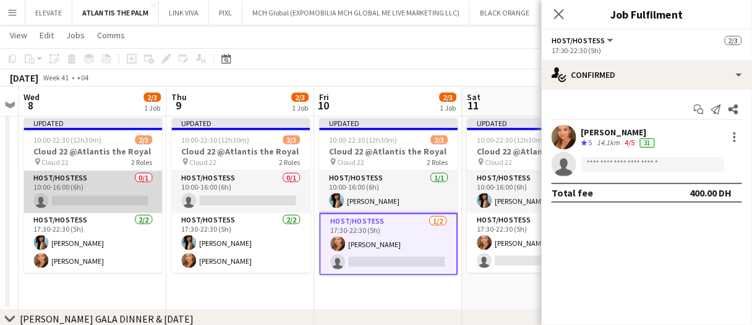
click at [127, 183] on app-card-role "Host/Hostess 0/1 10:00-16:00 (6h) single-neutral-actions" at bounding box center [93, 192] width 139 height 42
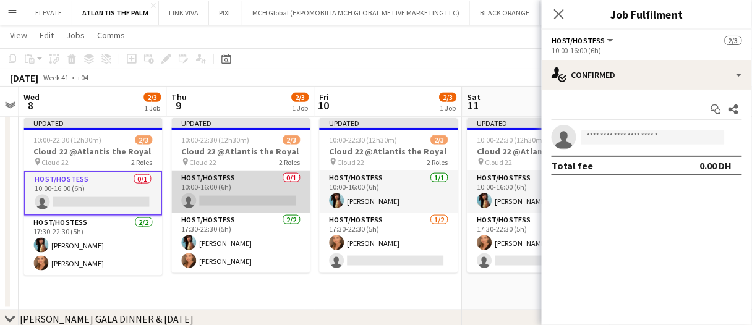
click at [186, 189] on app-card-role "Host/Hostess 0/1 10:00-16:00 (6h) single-neutral-actions" at bounding box center [240, 192] width 139 height 42
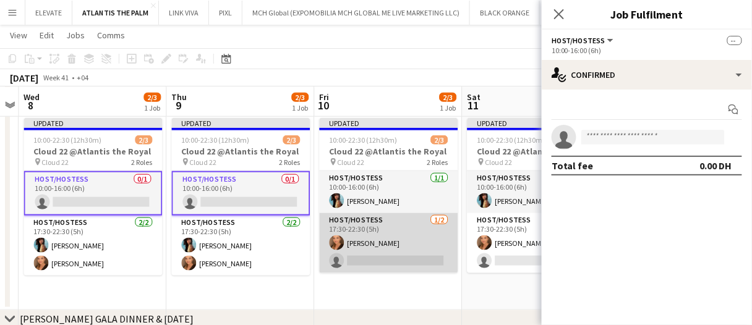
click at [376, 259] on app-card-role "Host/Hostess [DATE] 17:30-22:30 (5h) [PERSON_NAME] single-neutral-actions" at bounding box center [388, 243] width 139 height 60
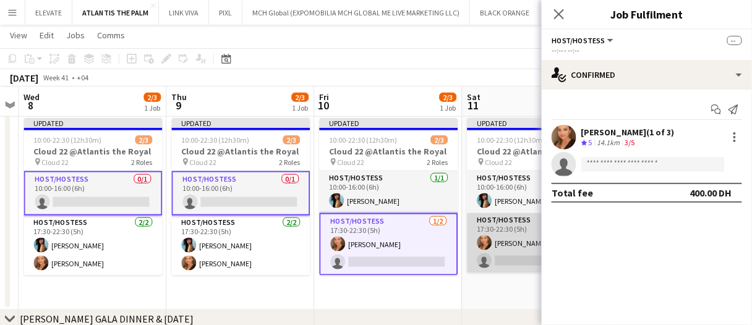
click at [483, 255] on app-card-role "Host/Hostess [DATE] 17:30-22:30 (5h) [PERSON_NAME] single-neutral-actions" at bounding box center [536, 243] width 139 height 60
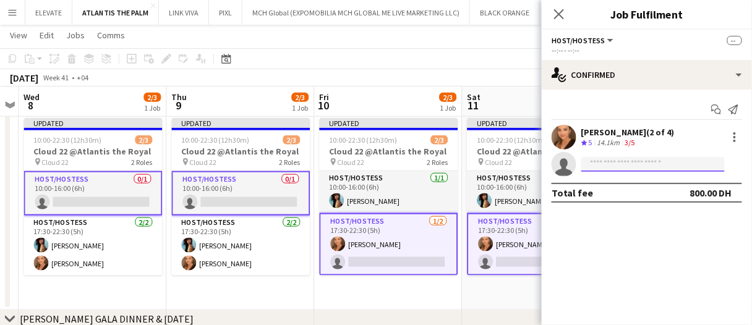
click at [609, 164] on input at bounding box center [654, 164] width 144 height 15
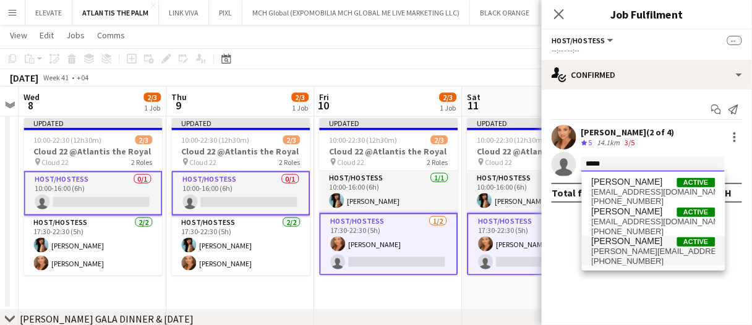
type input "*****"
click at [646, 260] on span "[PHONE_NUMBER]" at bounding box center [654, 262] width 124 height 10
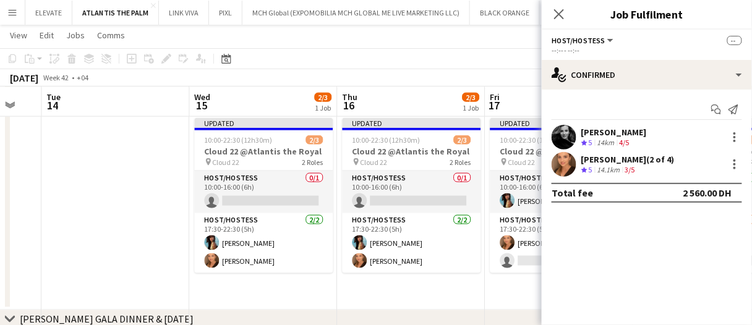
scroll to position [0, 596]
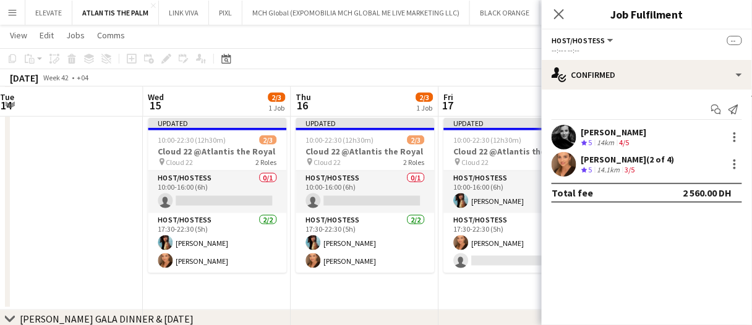
drag, startPoint x: 373, startPoint y: 98, endPoint x: 387, endPoint y: 97, distance: 13.6
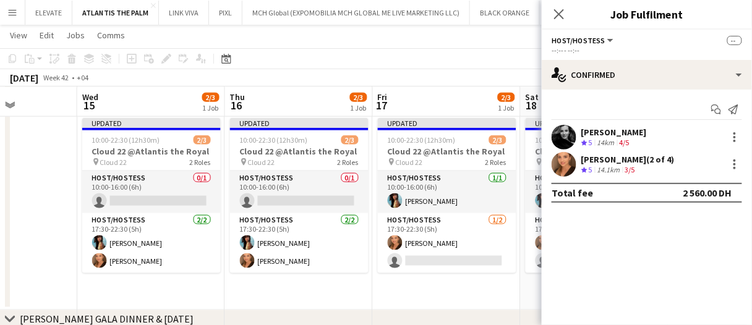
scroll to position [0, 360]
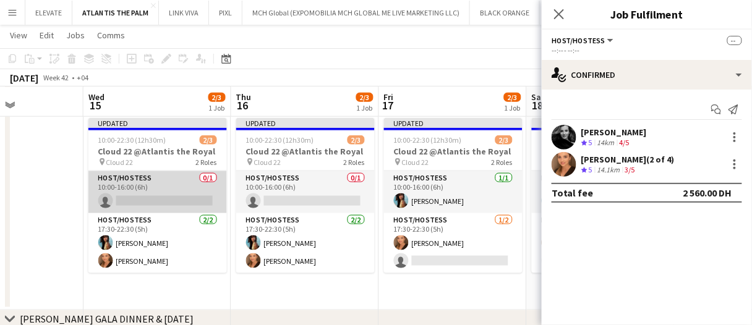
click at [187, 181] on app-card-role "Host/Hostess 0/1 10:00-16:00 (6h) single-neutral-actions" at bounding box center [157, 192] width 139 height 42
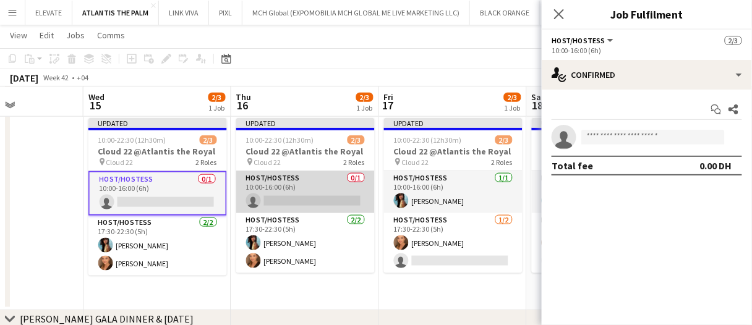
click at [293, 191] on app-card-role "Host/Hostess 0/1 10:00-16:00 (6h) single-neutral-actions" at bounding box center [305, 192] width 139 height 42
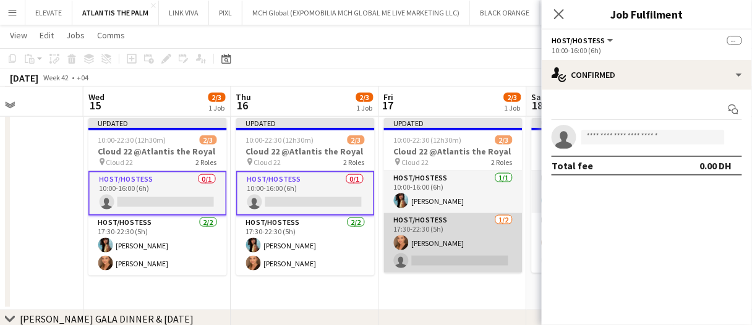
click at [447, 267] on app-card-role "Host/Hostess [DATE] 17:30-22:30 (5h) [PERSON_NAME] single-neutral-actions" at bounding box center [453, 243] width 139 height 60
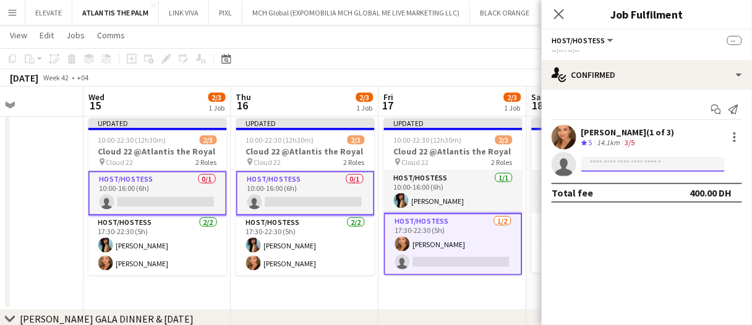
click at [639, 165] on input at bounding box center [654, 164] width 144 height 15
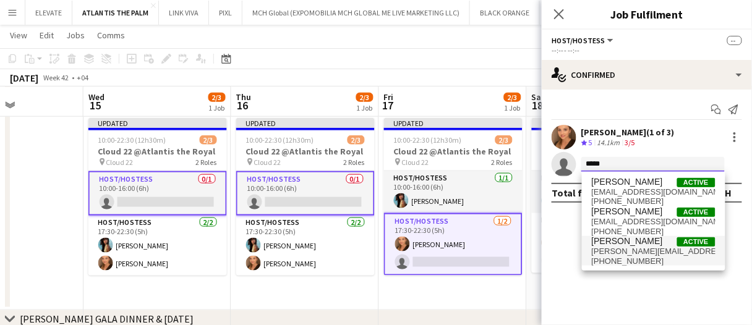
type input "*****"
click at [640, 248] on span "[PERSON_NAME][EMAIL_ADDRESS][DOMAIN_NAME]" at bounding box center [654, 252] width 124 height 10
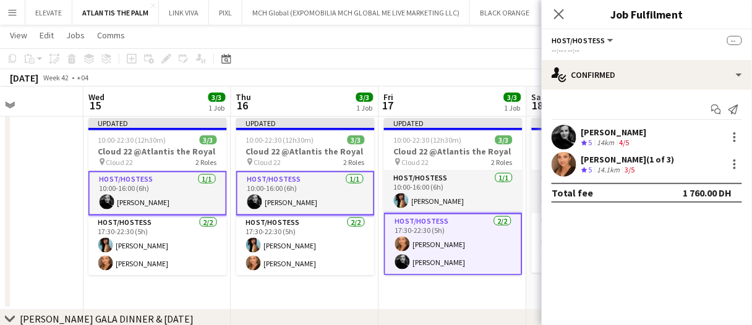
click at [474, 285] on app-date-cell "Updated 10:00-22:30 (12h30m) 3/3 Cloud 22 @Atlantis the Royal pin Cloud 22 2 Ro…" at bounding box center [453, 211] width 148 height 197
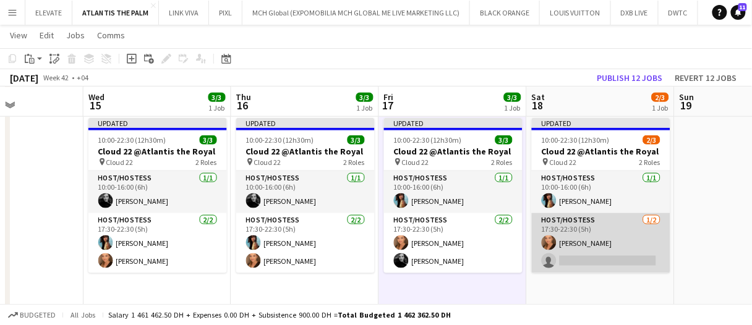
click at [556, 258] on app-card-role "Host/Hostess [DATE] 17:30-22:30 (5h) [PERSON_NAME] single-neutral-actions" at bounding box center [601, 243] width 139 height 60
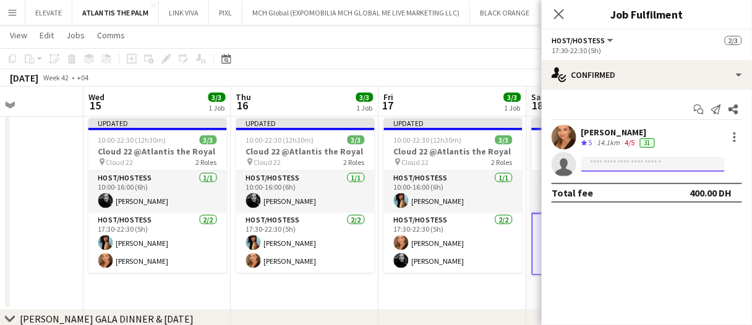
click at [606, 161] on input at bounding box center [654, 164] width 144 height 15
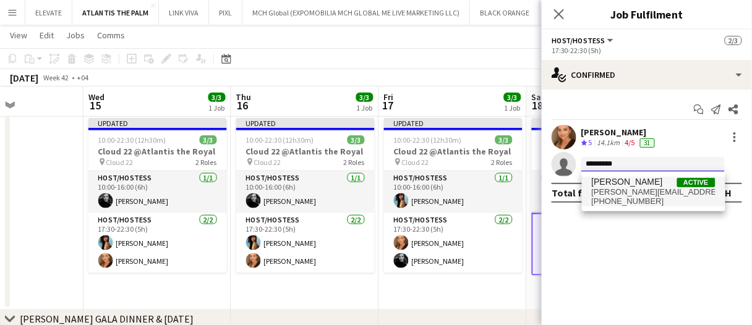
type input "*********"
click at [622, 189] on span "[PERSON_NAME][EMAIL_ADDRESS][DOMAIN_NAME]" at bounding box center [654, 192] width 124 height 10
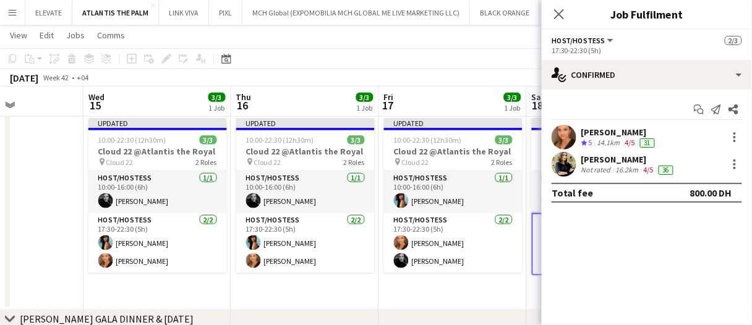
click at [426, 91] on app-board-header-date "Fri 17 3/3 1 Job" at bounding box center [453, 102] width 148 height 30
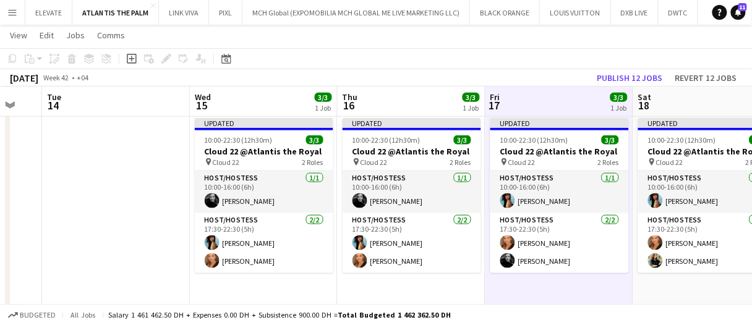
scroll to position [0, 252]
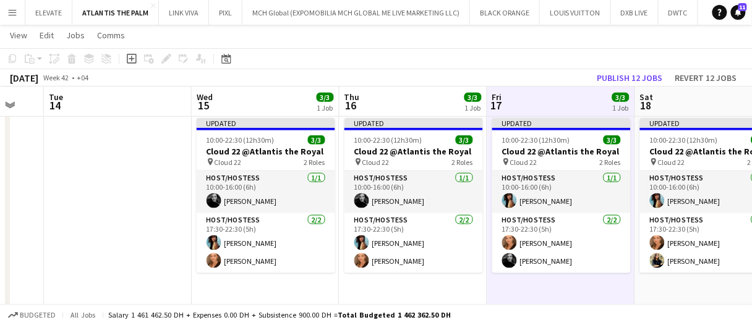
drag, startPoint x: 432, startPoint y: 98, endPoint x: 371, endPoint y: 100, distance: 60.7
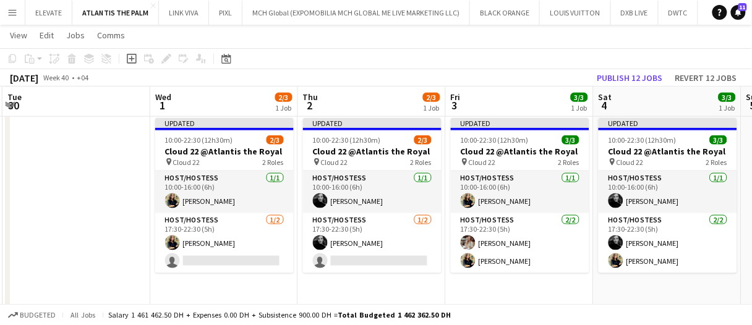
scroll to position [0, 292]
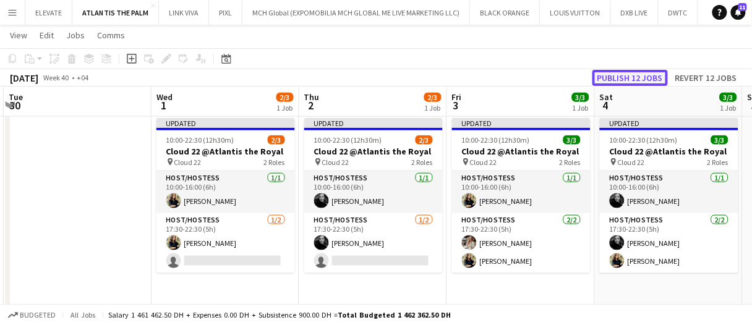
click at [640, 82] on button "Publish 12 jobs" at bounding box center [630, 78] width 75 height 16
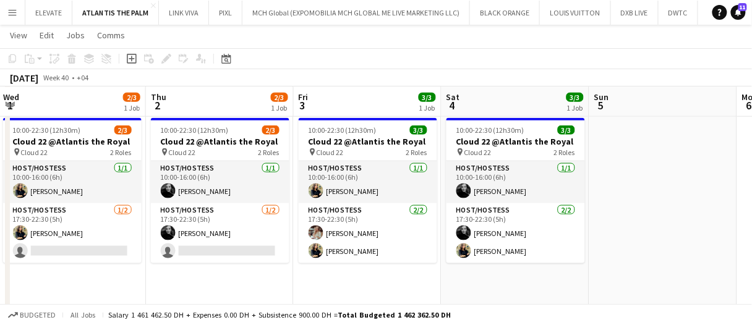
scroll to position [0, 296]
